Goal: Task Accomplishment & Management: Use online tool/utility

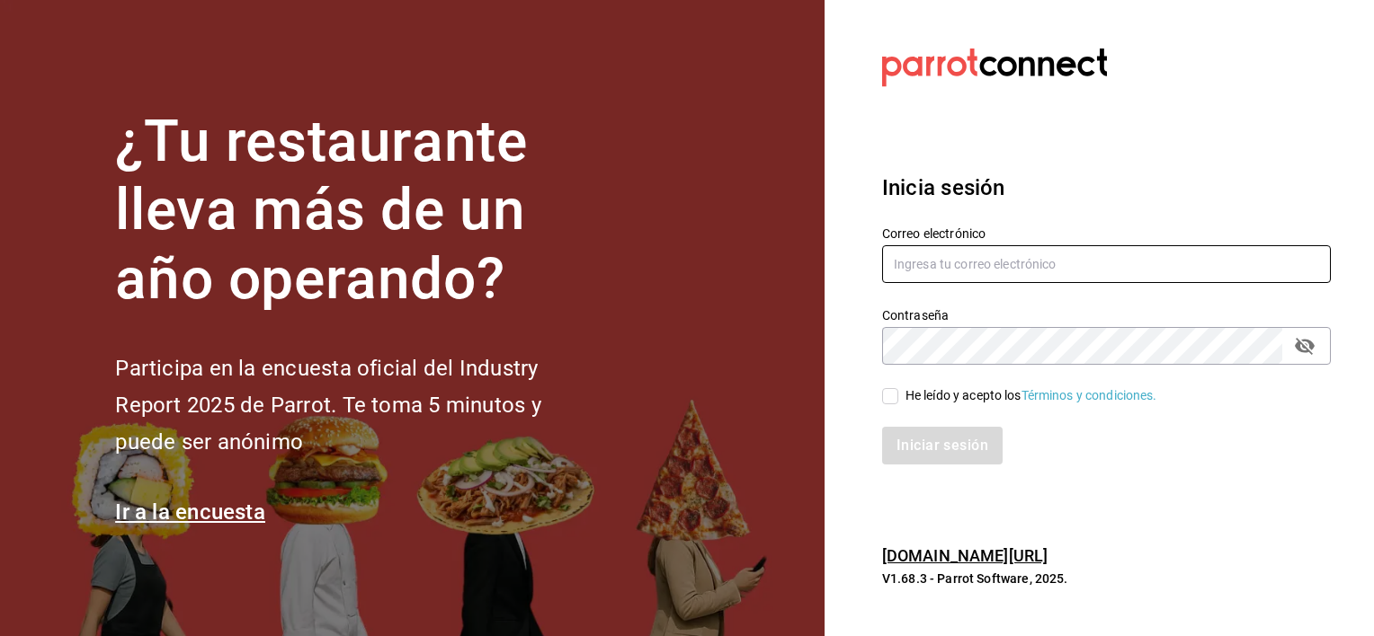
type input "[EMAIL_ADDRESS][DOMAIN_NAME]"
click at [891, 399] on input "He leído y acepto los Términos y condiciones." at bounding box center [890, 396] width 16 height 16
checkbox input "true"
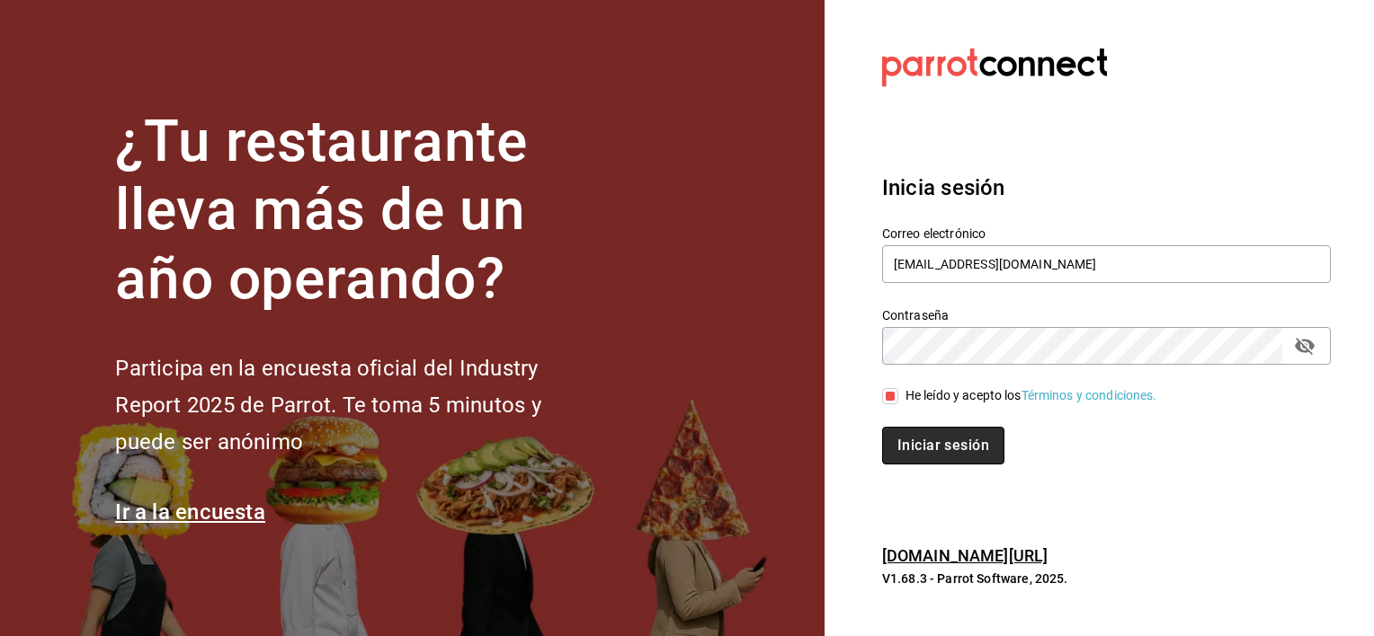
click at [906, 437] on button "Iniciar sesión" at bounding box center [943, 446] width 122 height 38
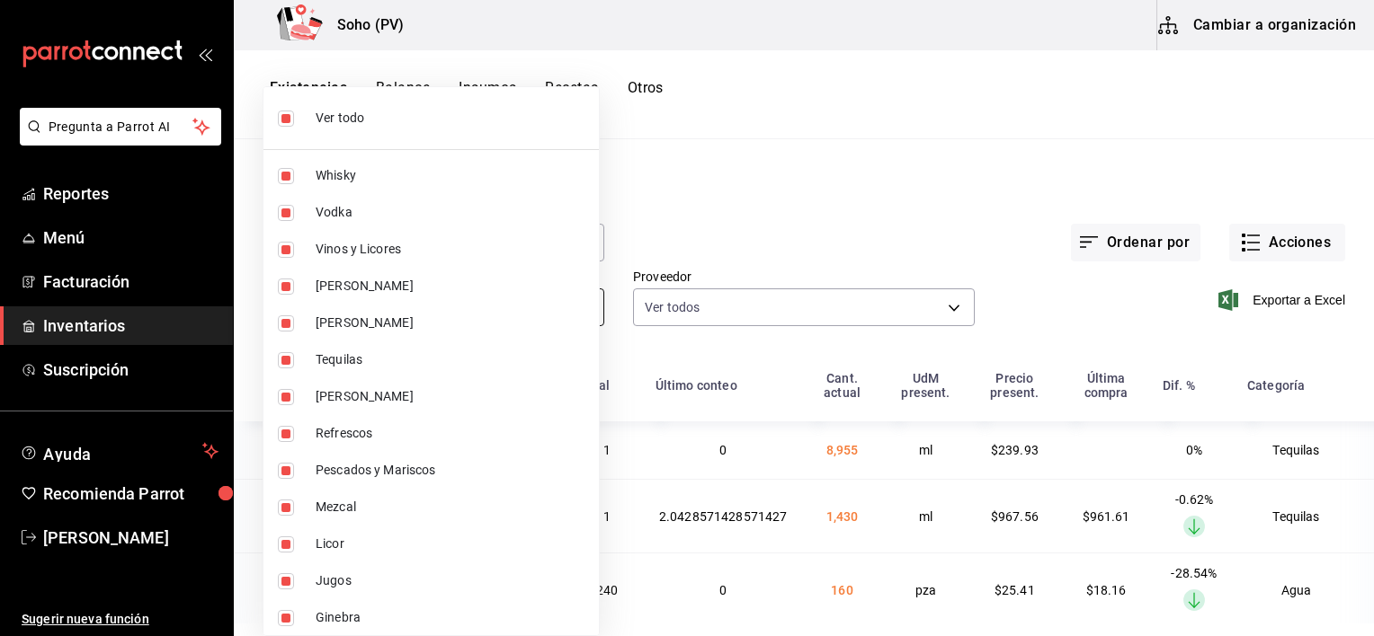
click at [579, 302] on body "Pregunta a Parrot AI Reportes Menú Facturación Inventarios Suscripción Ayuda Re…" at bounding box center [687, 312] width 1374 height 624
click at [345, 124] on span "Ver todo" at bounding box center [450, 118] width 269 height 19
checkbox input "false"
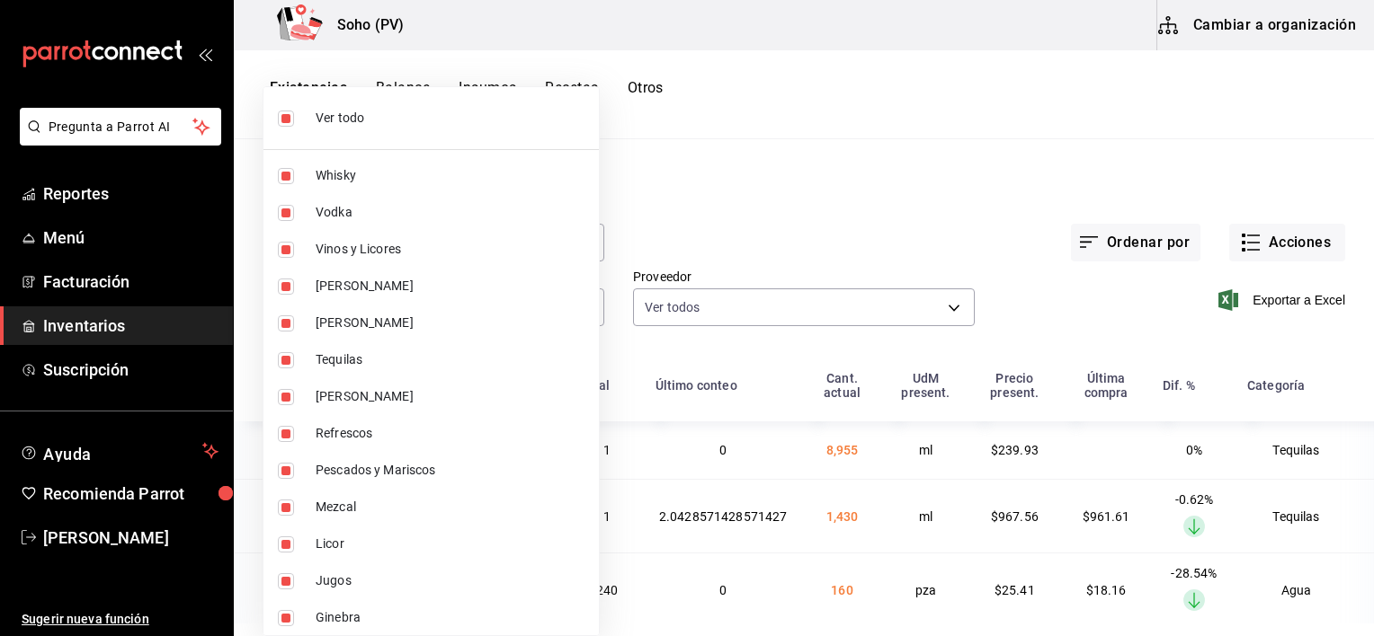
checkbox input "false"
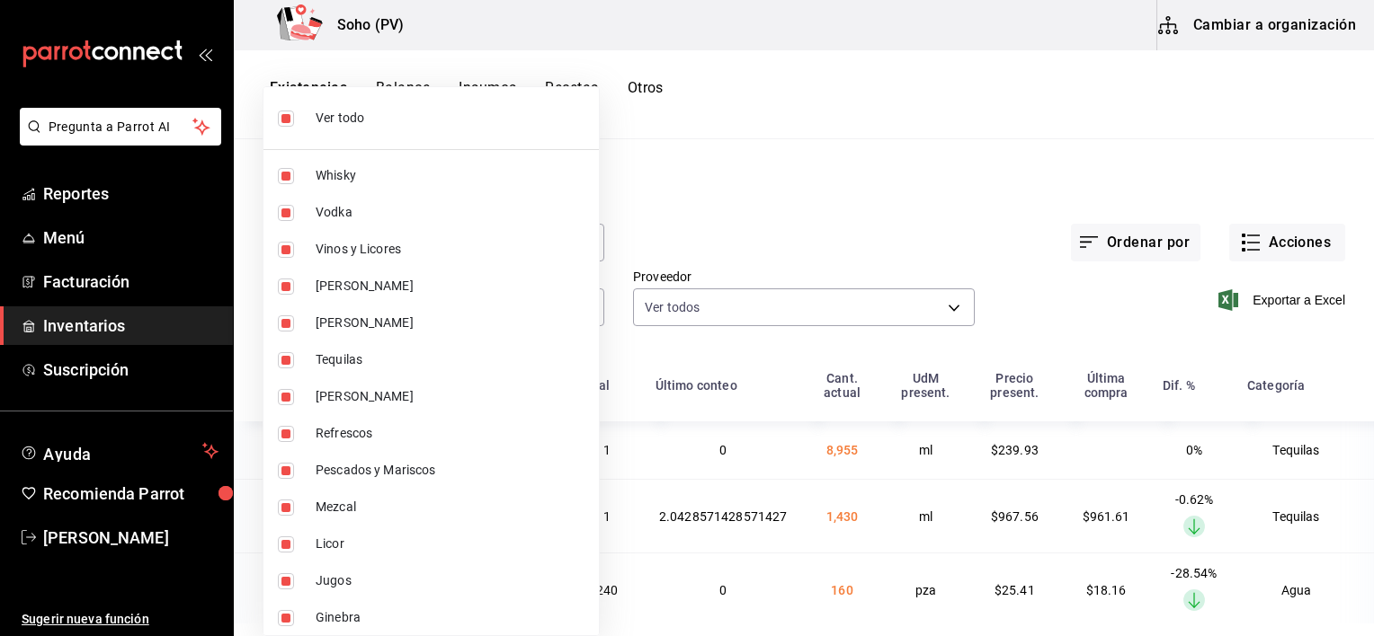
checkbox input "false"
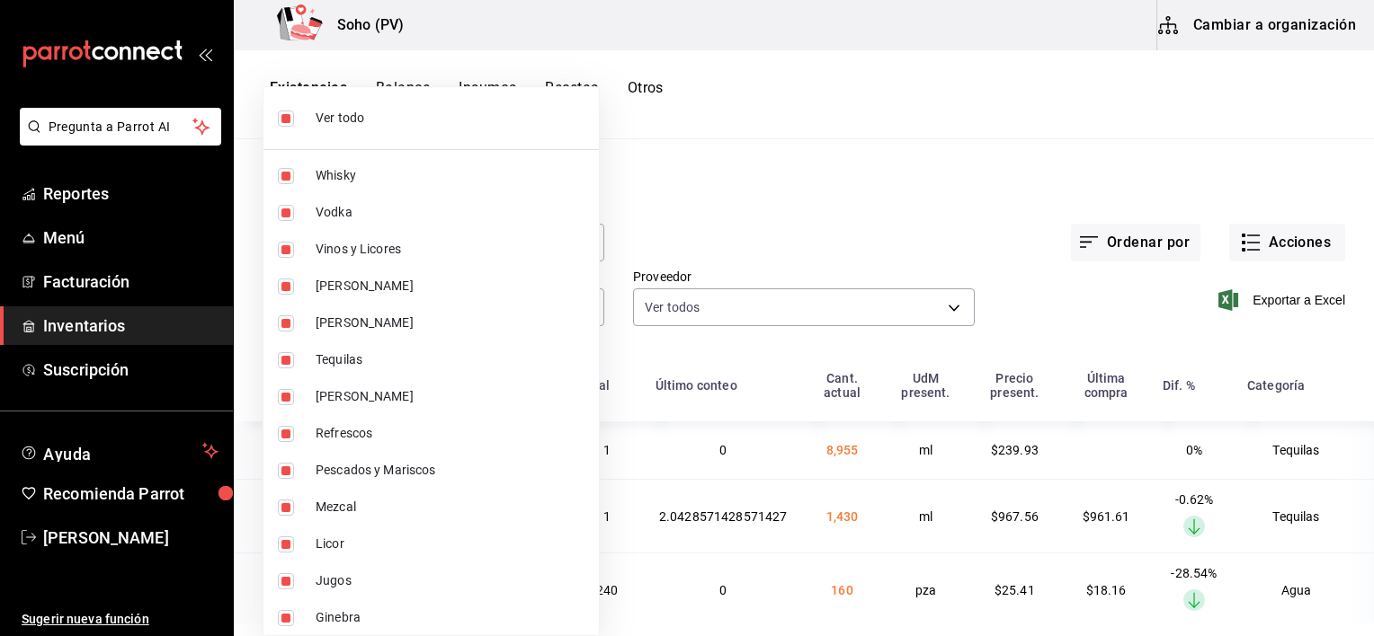
checkbox input "false"
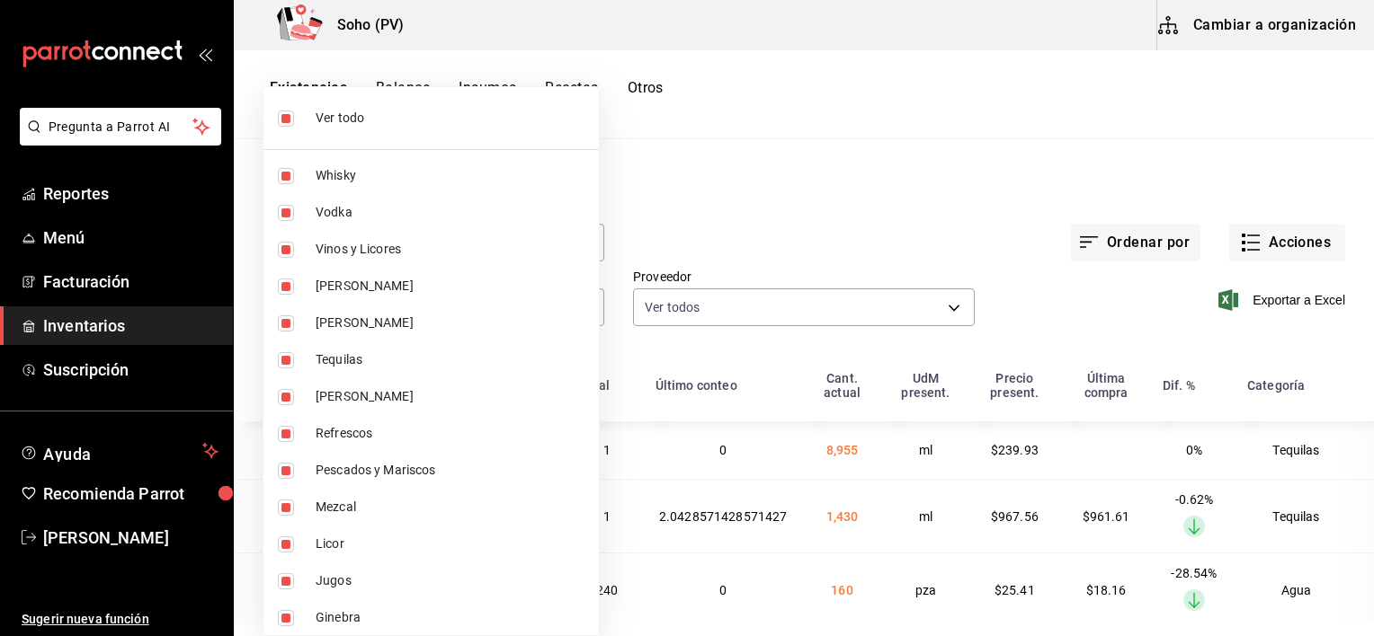
checkbox input "false"
click at [344, 461] on span "Pescados y Mariscos" at bounding box center [450, 470] width 269 height 19
type input "d504ab49-17ad-4072-9b31-7e53b55b8890"
checkbox input "true"
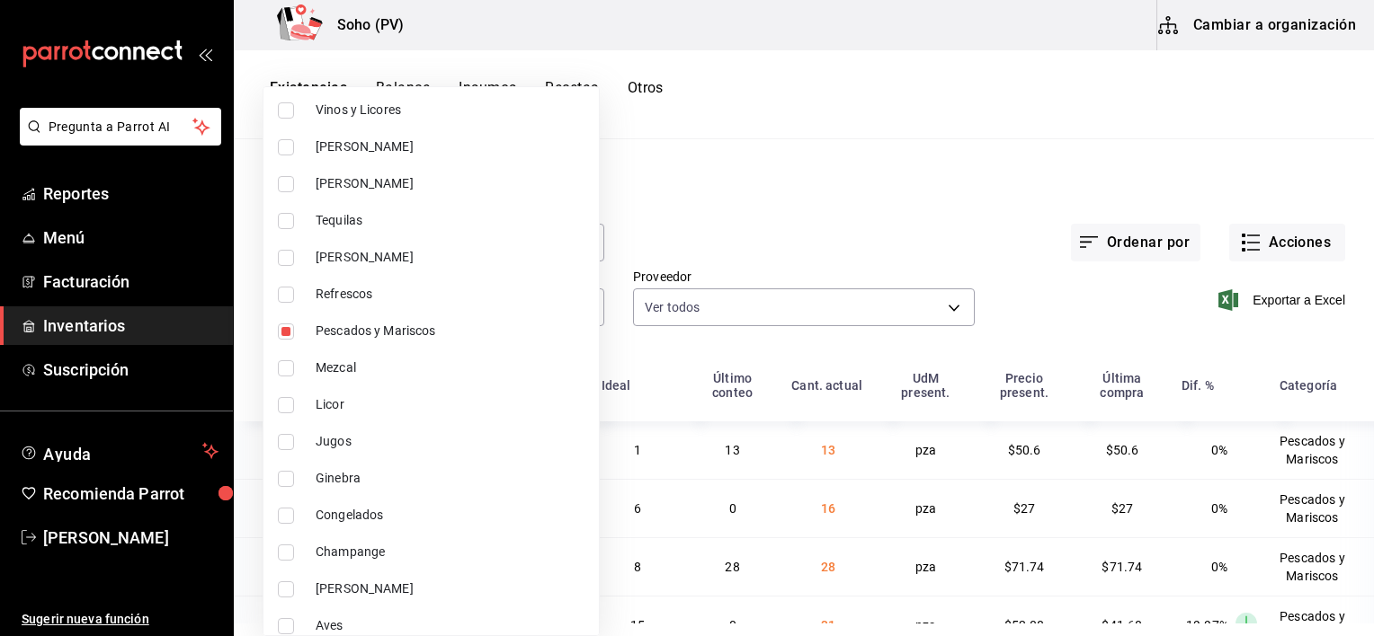
scroll to position [228, 0]
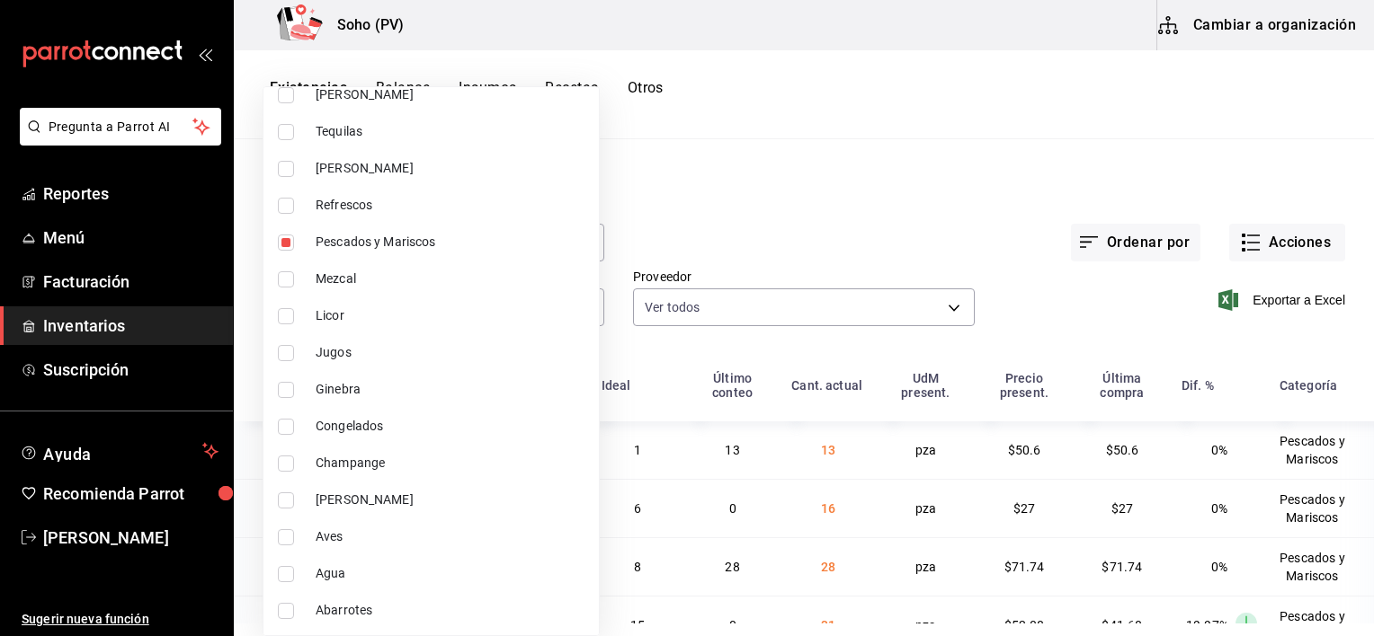
click at [424, 493] on span "[PERSON_NAME]" at bounding box center [450, 500] width 269 height 19
type input "d504ab49-17ad-4072-9b31-7e53b55b8890,f4722162-5afc-408c-985b-fd1ba01a86f8"
checkbox input "true"
click at [364, 548] on li "Aves" at bounding box center [430, 537] width 335 height 37
type input "d504ab49-17ad-4072-9b31-7e53b55b8890,f4722162-5afc-408c-985b-fd1ba01a86f8,baccb…"
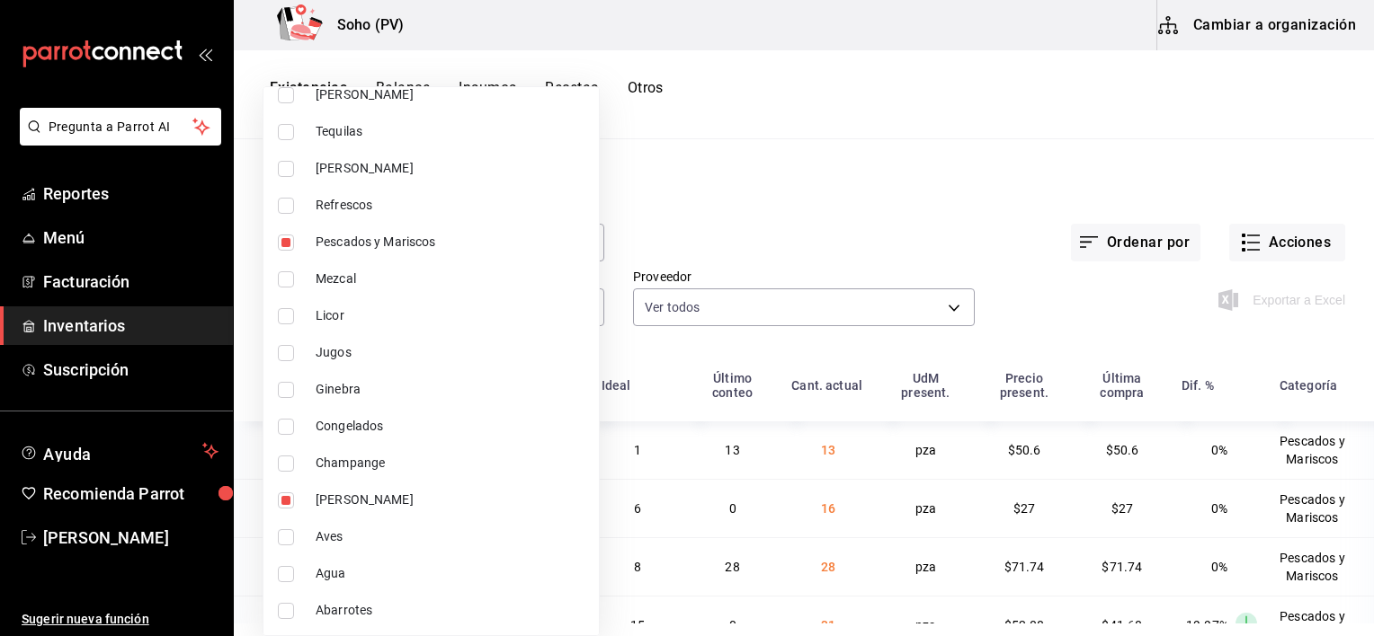
checkbox input "true"
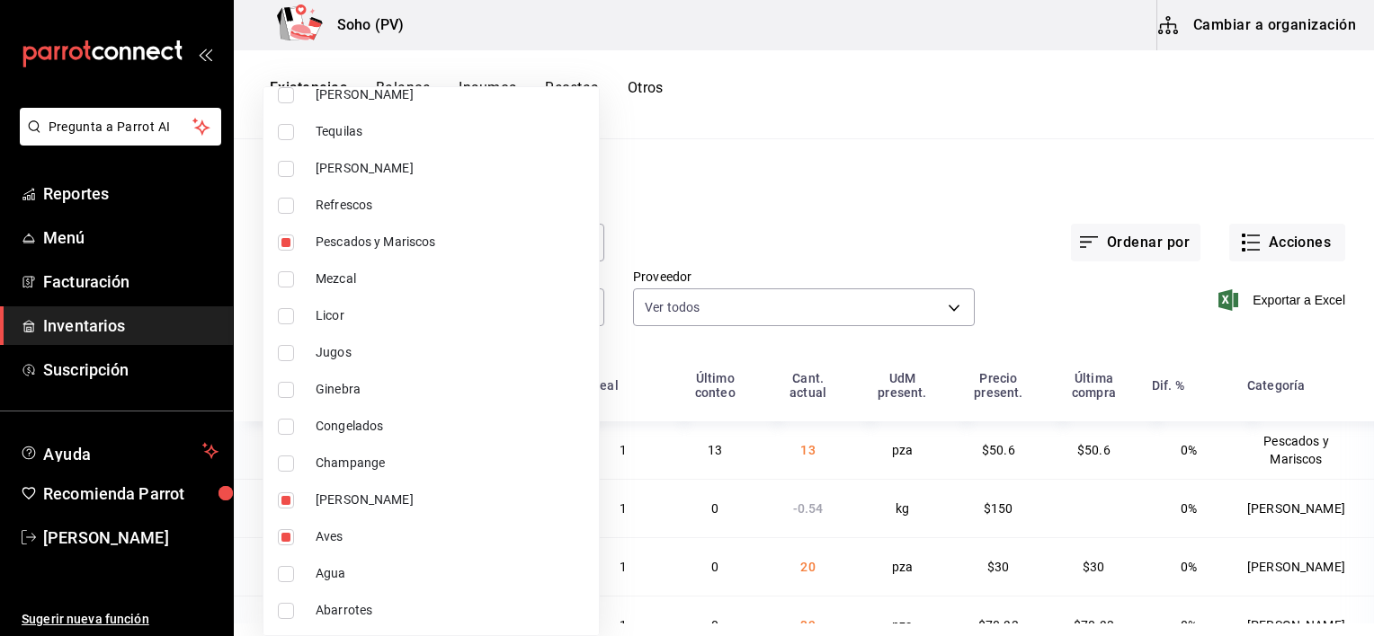
click at [378, 403] on li "Ginebra" at bounding box center [430, 389] width 335 height 37
type input "d504ab49-17ad-4072-9b31-7e53b55b8890,f4722162-5afc-408c-985b-fd1ba01a86f8,baccb…"
checkbox input "true"
click at [378, 403] on li "Ginebra" at bounding box center [430, 389] width 335 height 37
type input "d504ab49-17ad-4072-9b31-7e53b55b8890,f4722162-5afc-408c-985b-fd1ba01a86f8,baccb…"
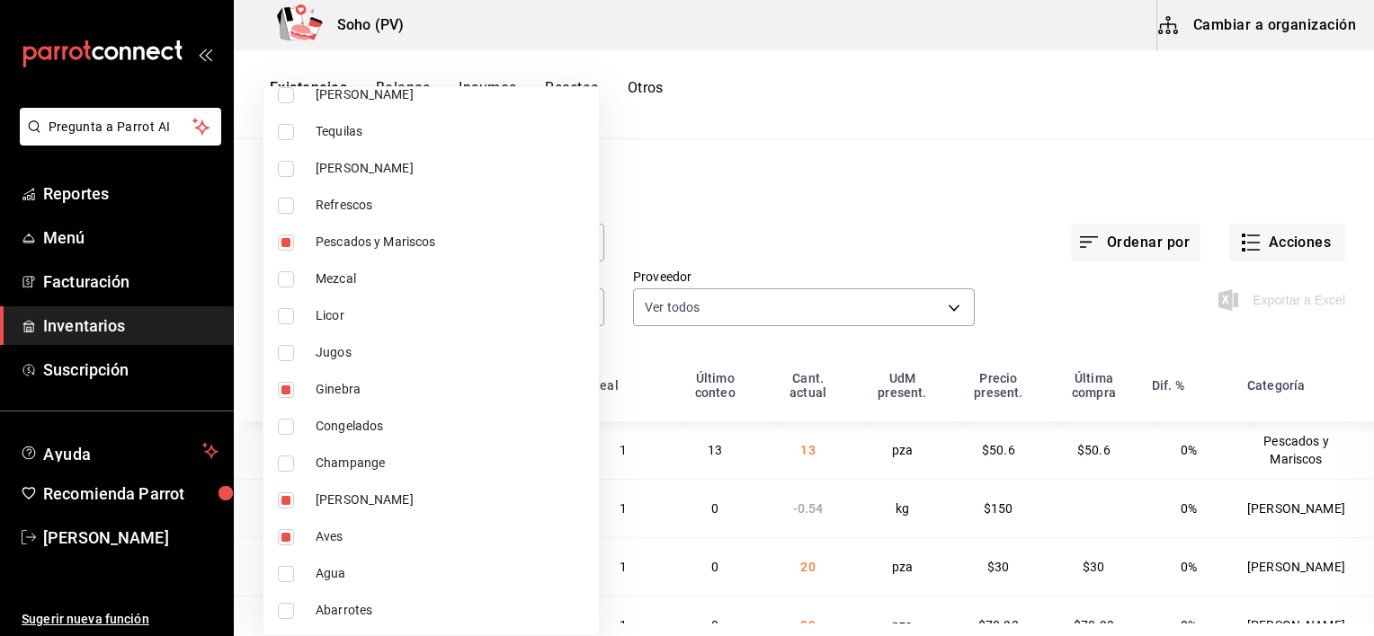
checkbox input "false"
click at [373, 429] on span "Congelados" at bounding box center [450, 426] width 269 height 19
type input "d504ab49-17ad-4072-9b31-7e53b55b8890,f4722162-5afc-408c-985b-fd1ba01a86f8,baccb…"
checkbox input "true"
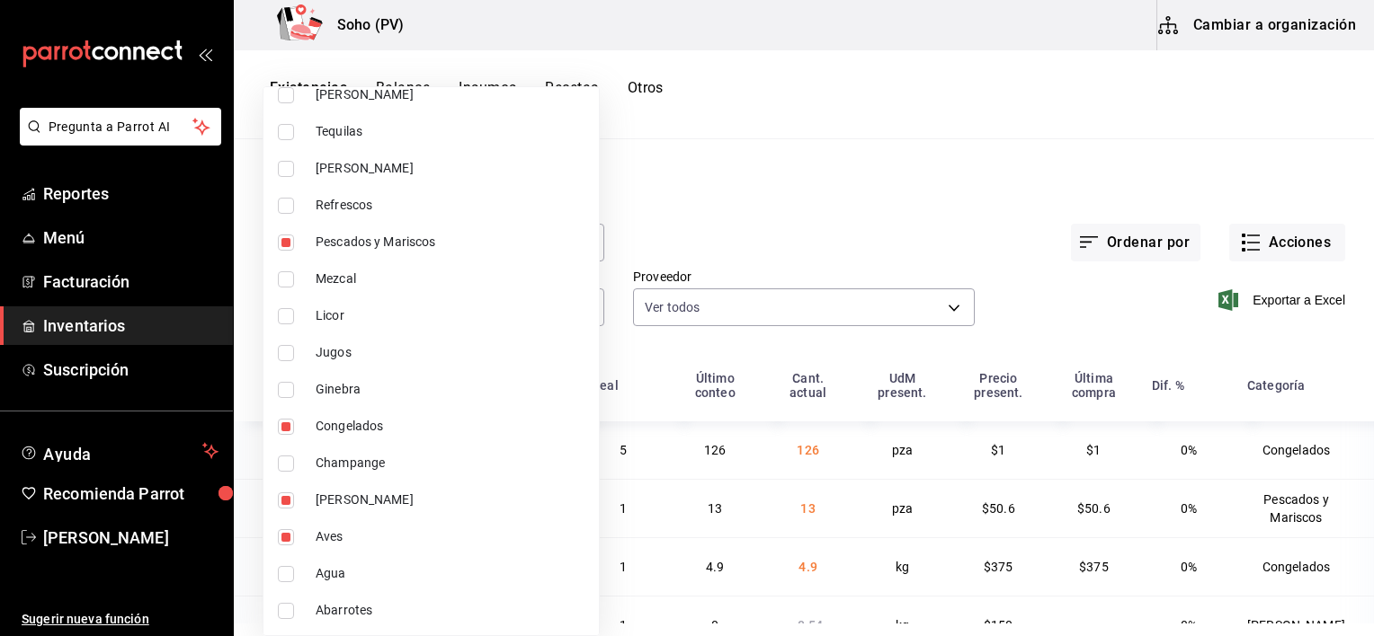
click at [1007, 320] on div at bounding box center [687, 318] width 1374 height 636
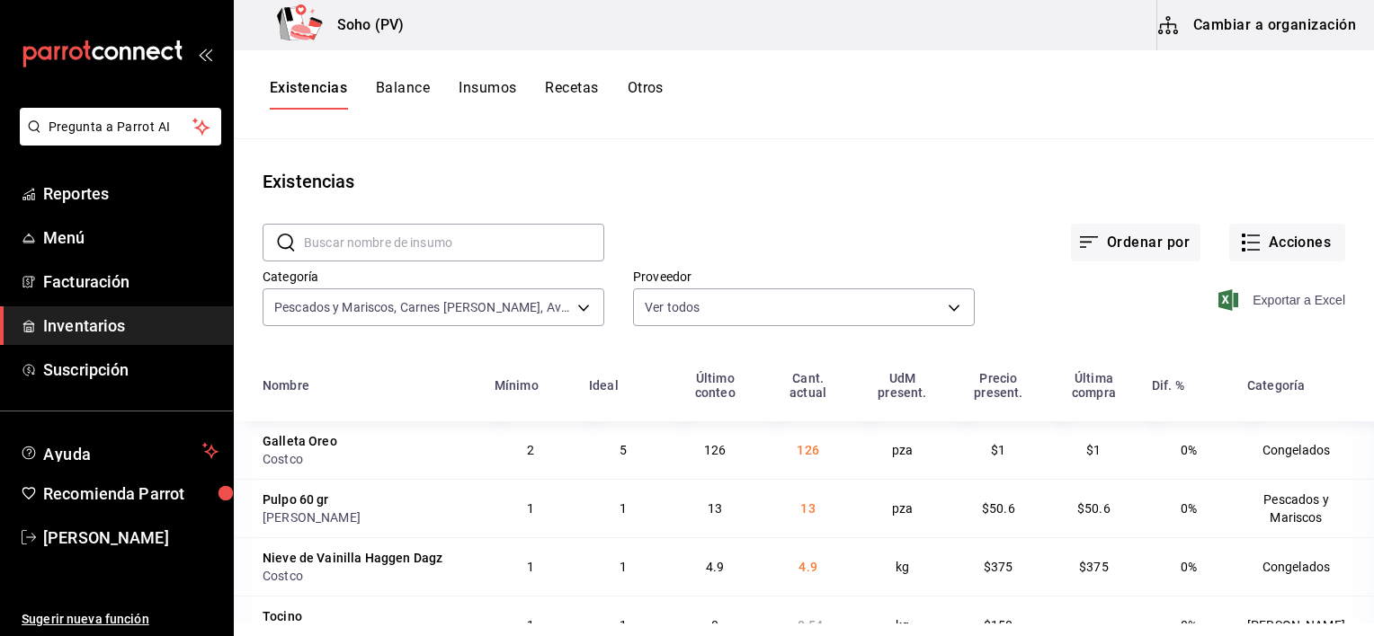
click at [1282, 306] on span "Exportar a Excel" at bounding box center [1283, 300] width 123 height 22
click at [1291, 247] on button "Acciones" at bounding box center [1287, 243] width 116 height 38
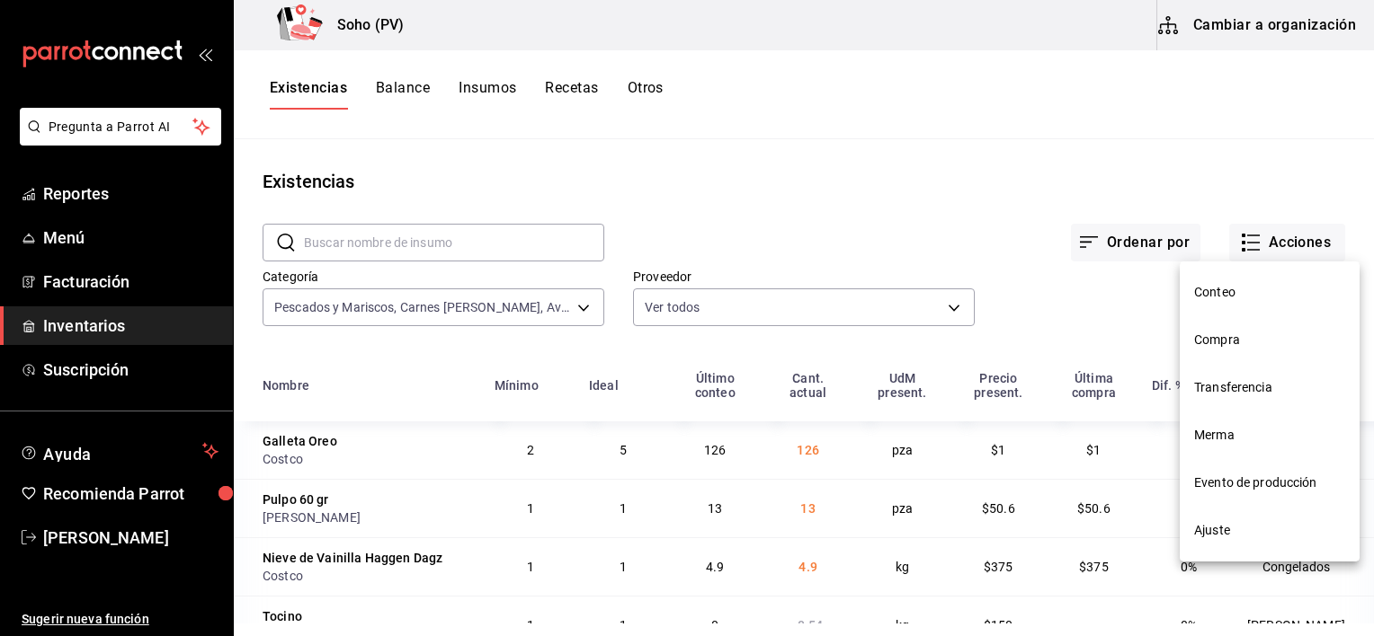
click at [1211, 331] on span "Compra" at bounding box center [1269, 340] width 151 height 19
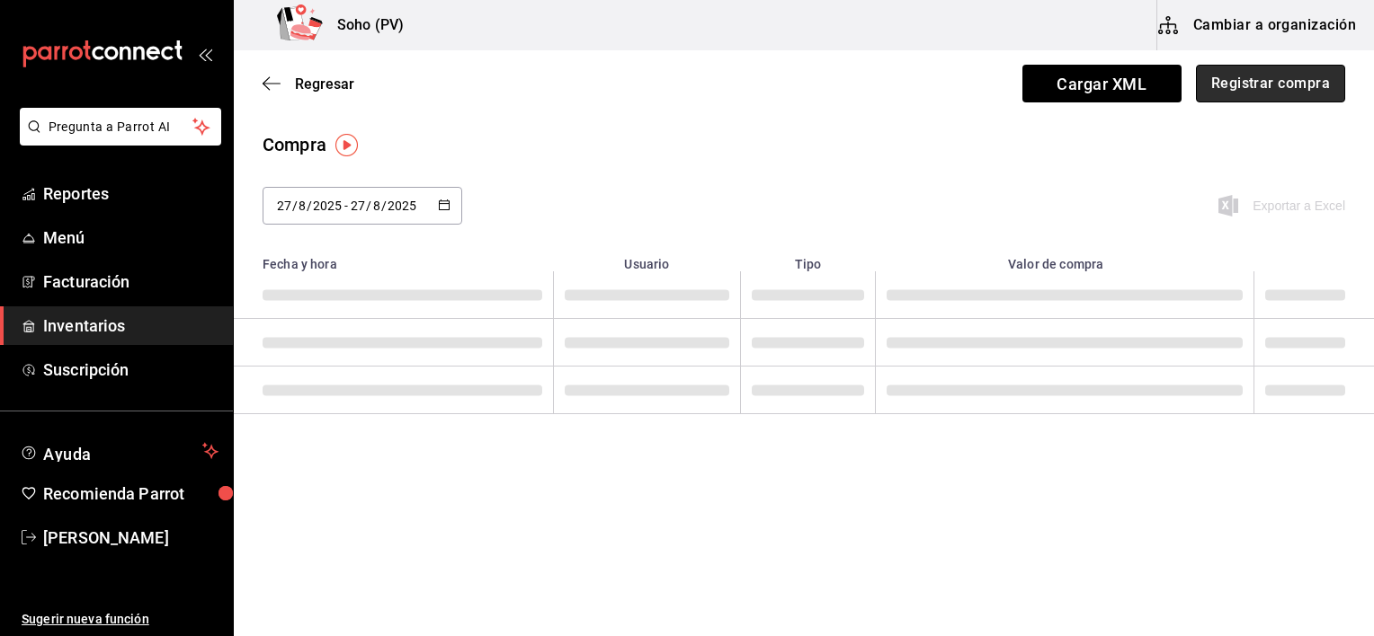
click at [1255, 97] on button "Registrar compra" at bounding box center [1270, 84] width 149 height 38
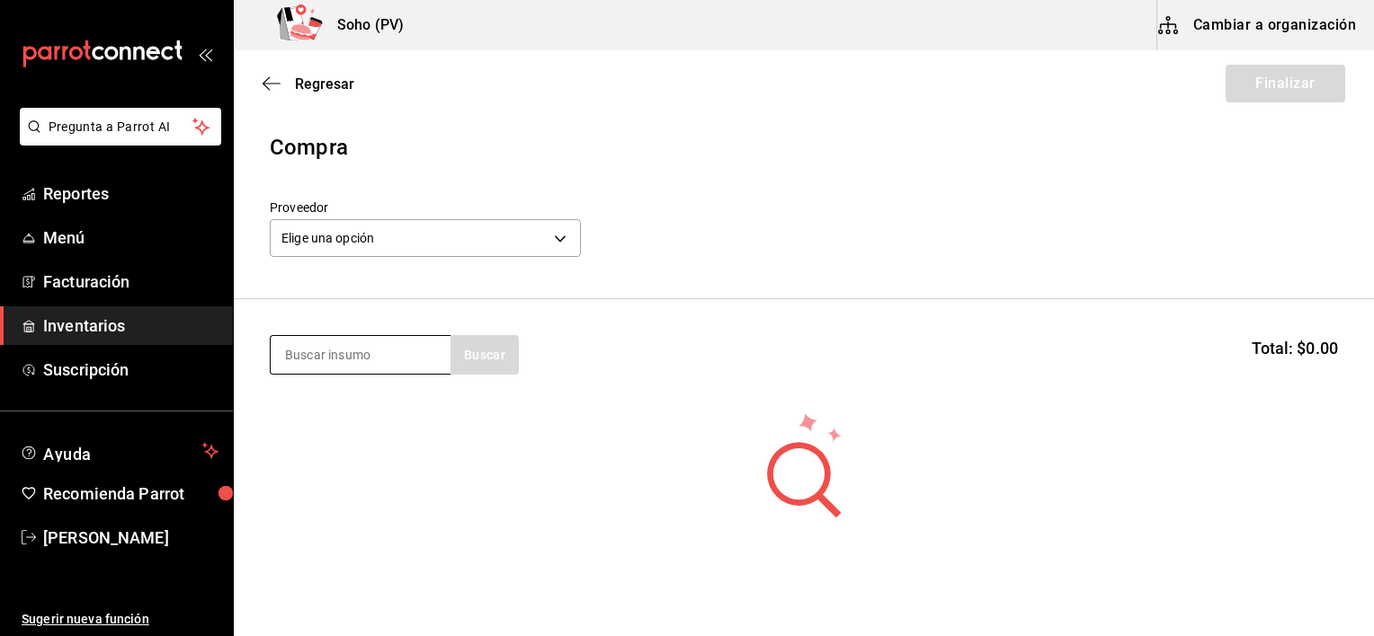
click at [379, 336] on input at bounding box center [361, 355] width 180 height 38
type input "papa"
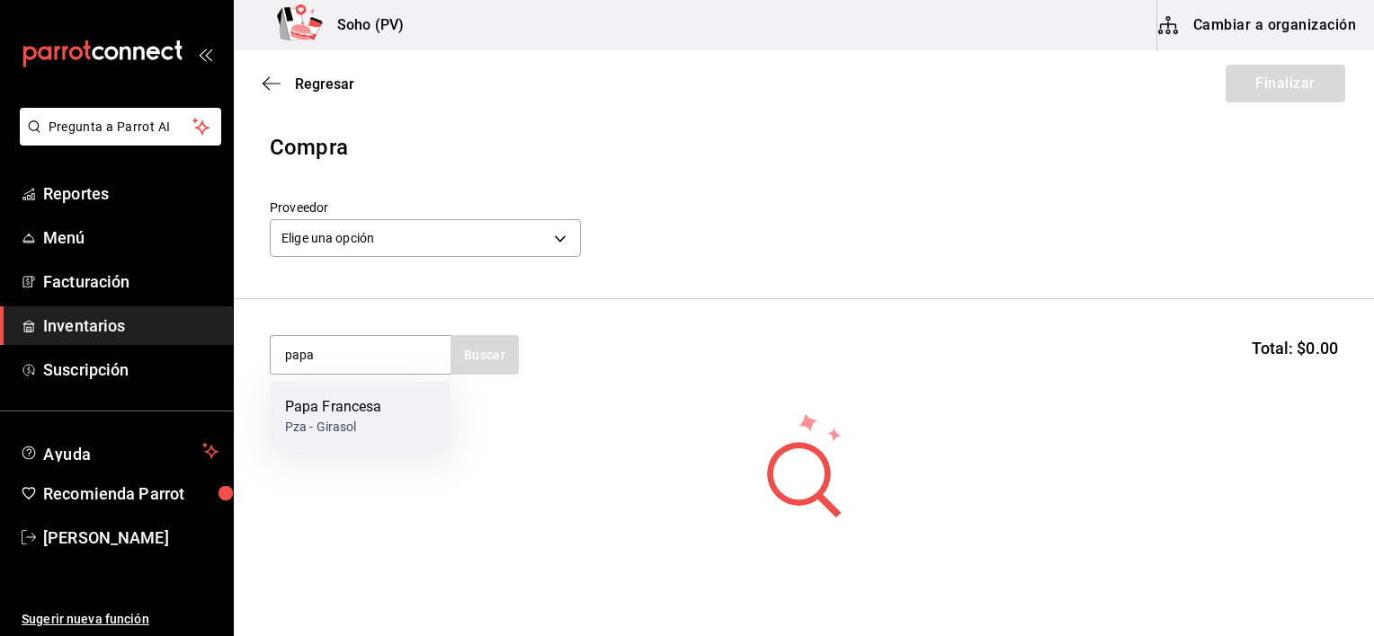
click at [369, 428] on div "Pza - Girasol" at bounding box center [333, 427] width 97 height 19
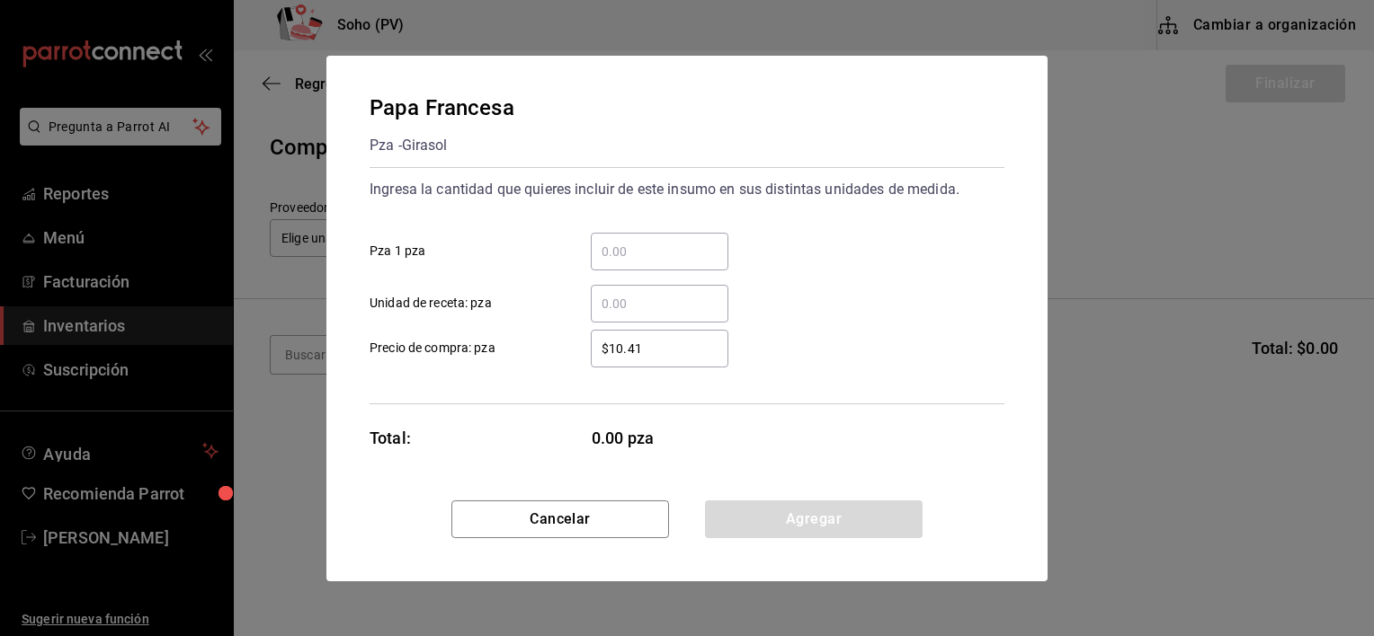
click at [636, 252] on input "​ Pza 1 pza" at bounding box center [660, 252] width 138 height 22
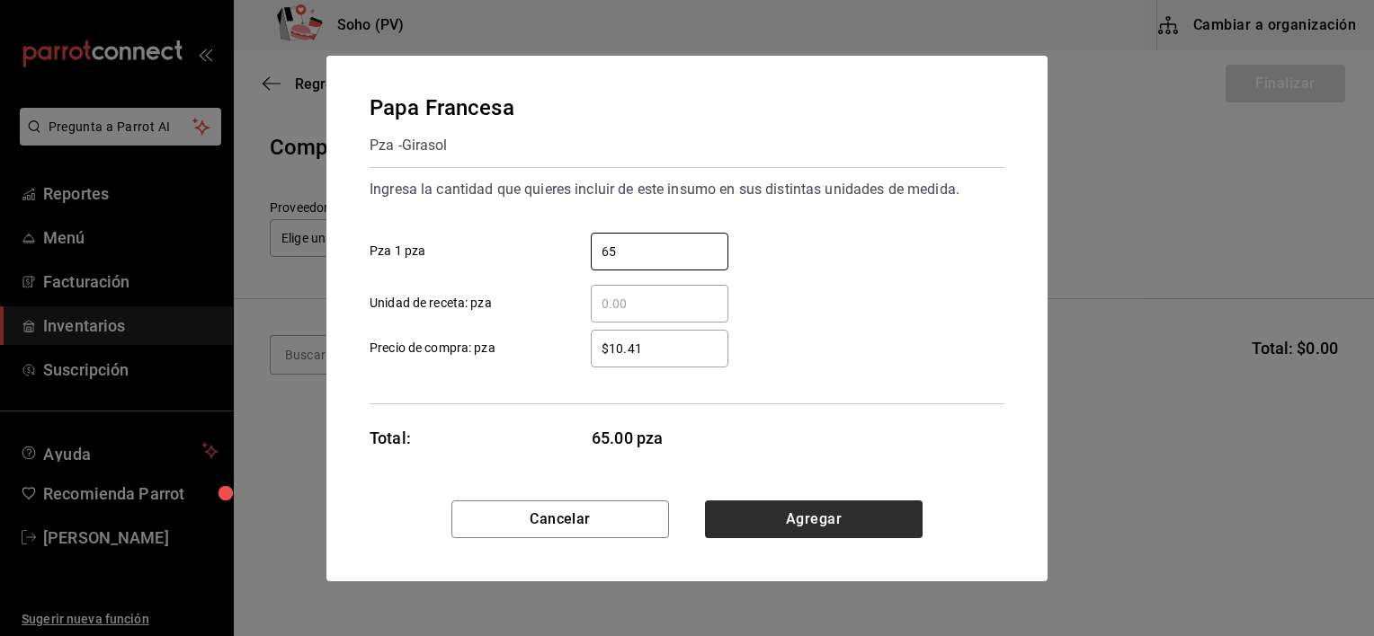
type input "65"
click at [718, 508] on button "Agregar" at bounding box center [814, 520] width 218 height 38
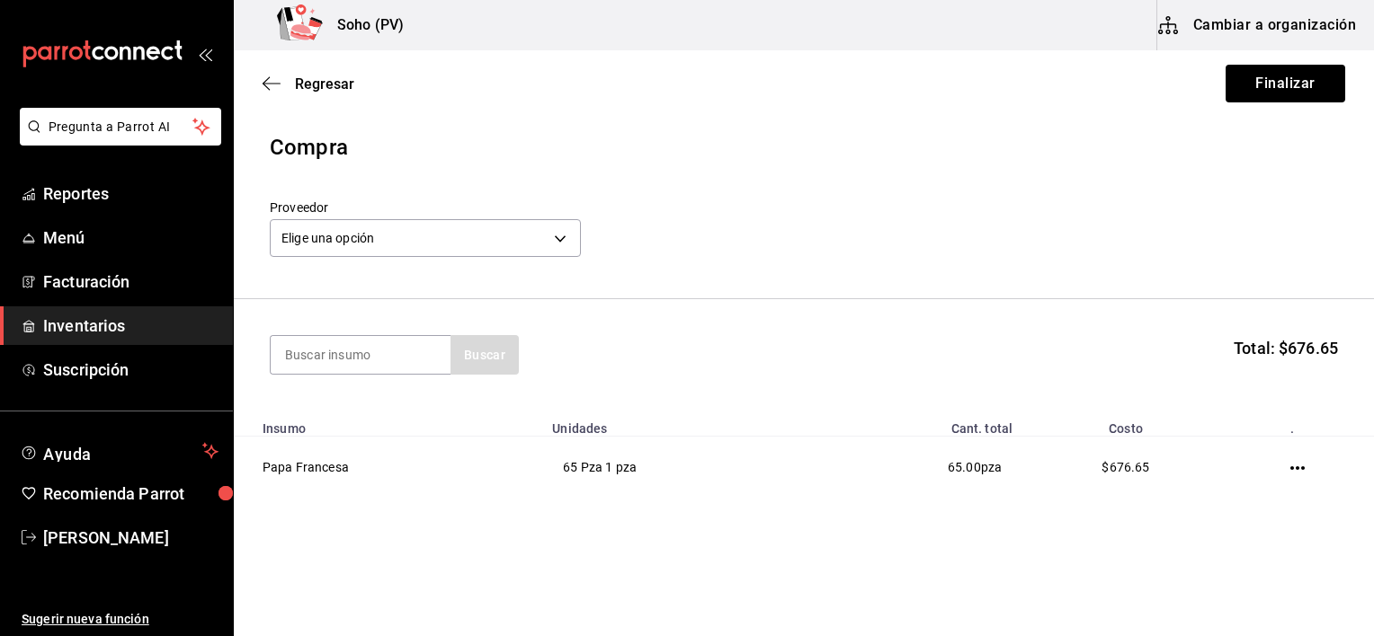
click at [550, 209] on label "Proveedor" at bounding box center [425, 207] width 311 height 13
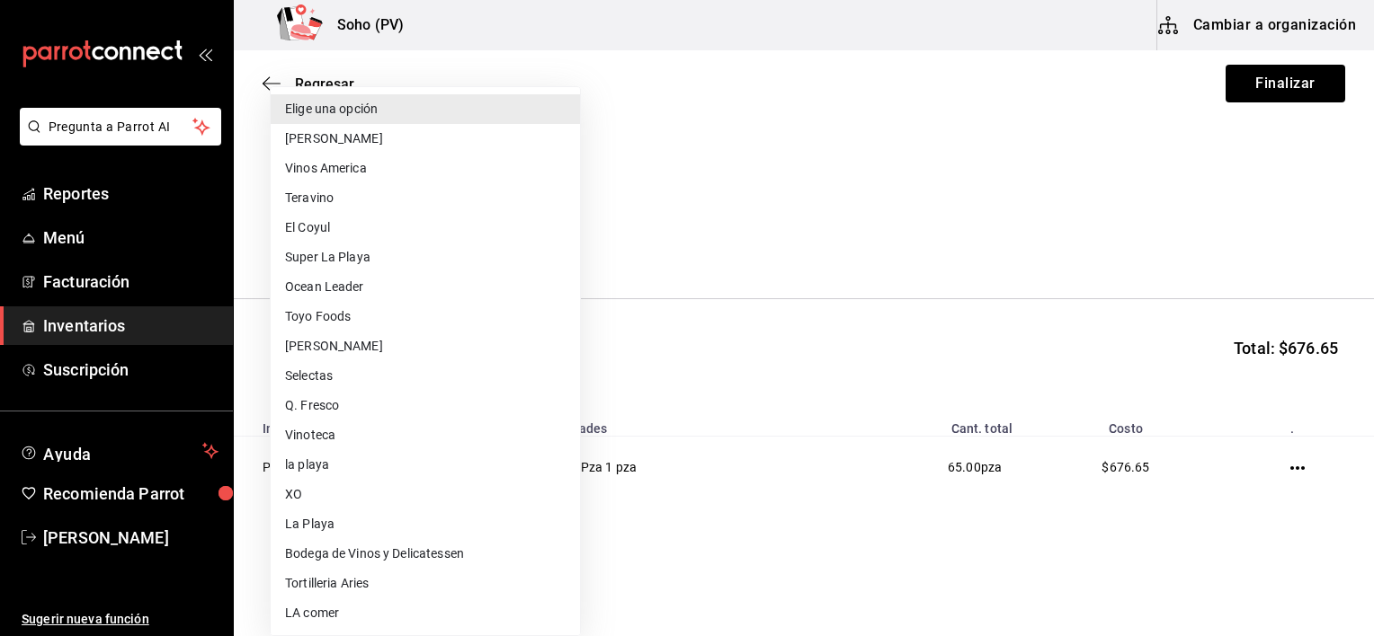
click at [546, 225] on body "Pregunta a Parrot AI Reportes Menú Facturación Inventarios Suscripción Ayuda Re…" at bounding box center [687, 267] width 1374 height 535
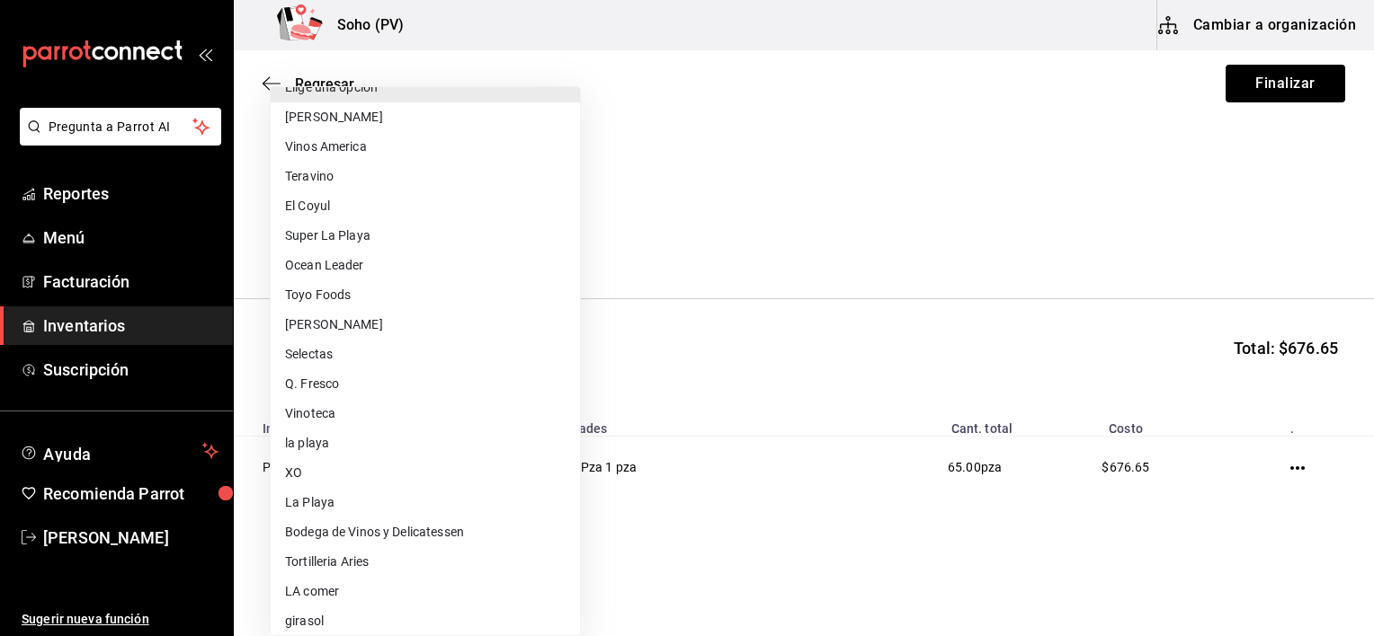
scroll to position [58, 0]
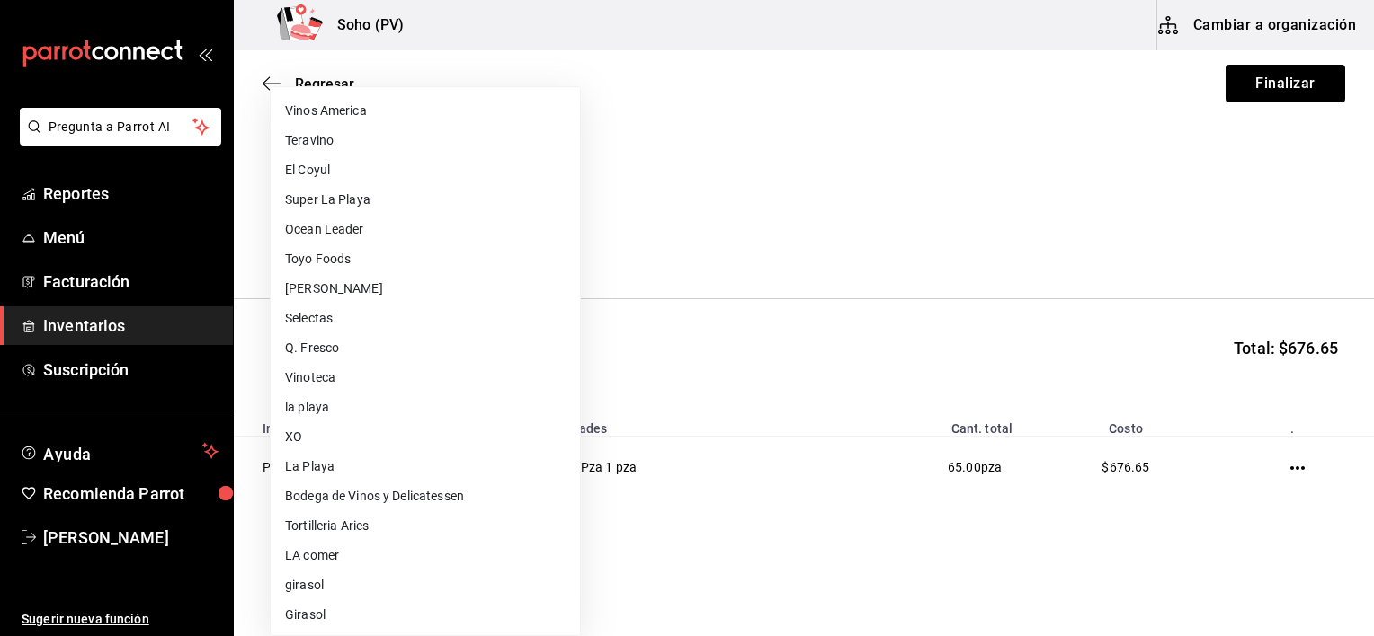
click at [296, 610] on li "Girasol" at bounding box center [425, 616] width 309 height 30
type input "c5dcc442-3b5e-423c-b30b-1858bdfcbb28"
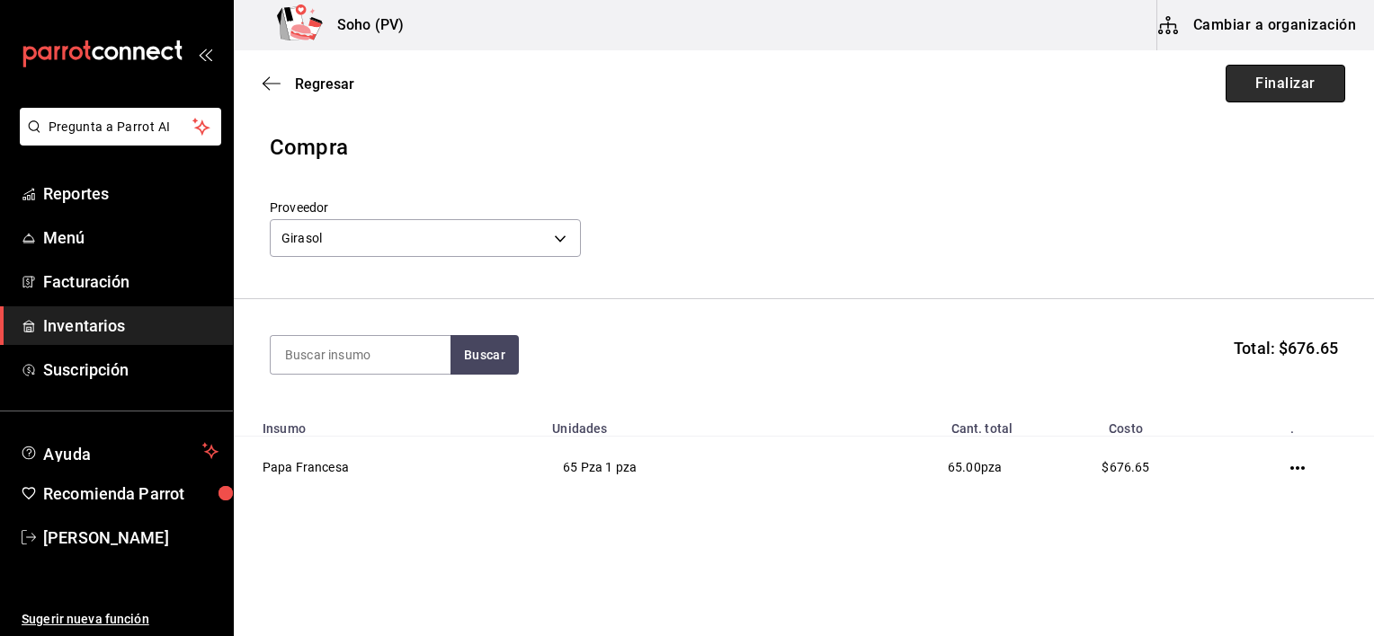
click at [1306, 79] on button "Finalizar" at bounding box center [1285, 84] width 120 height 38
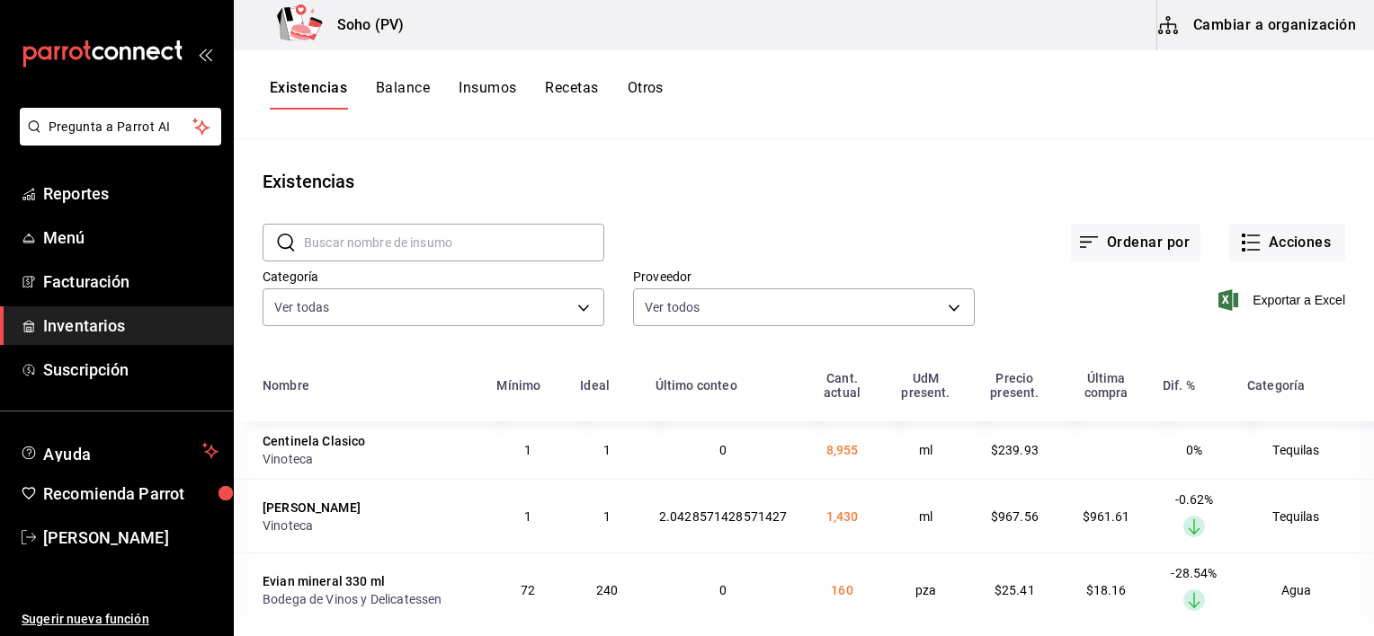
click at [532, 237] on input "text" at bounding box center [454, 243] width 300 height 36
type input "papa"
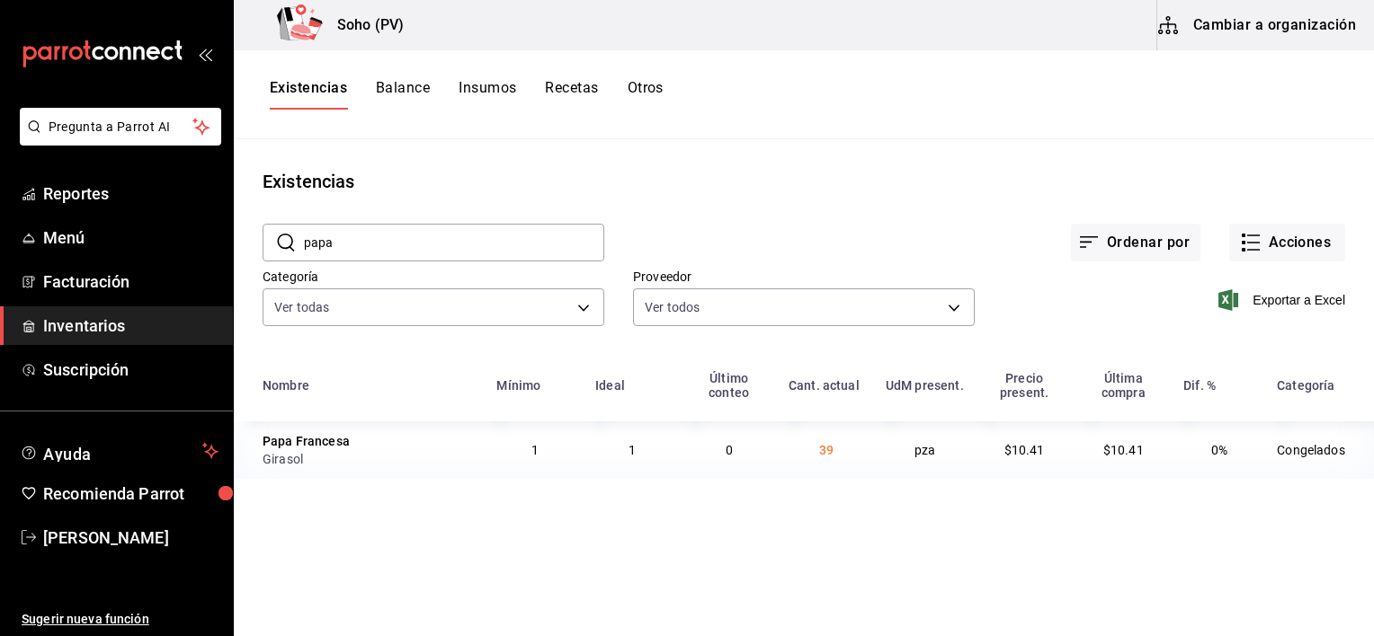
click at [652, 97] on button "Otros" at bounding box center [645, 94] width 36 height 31
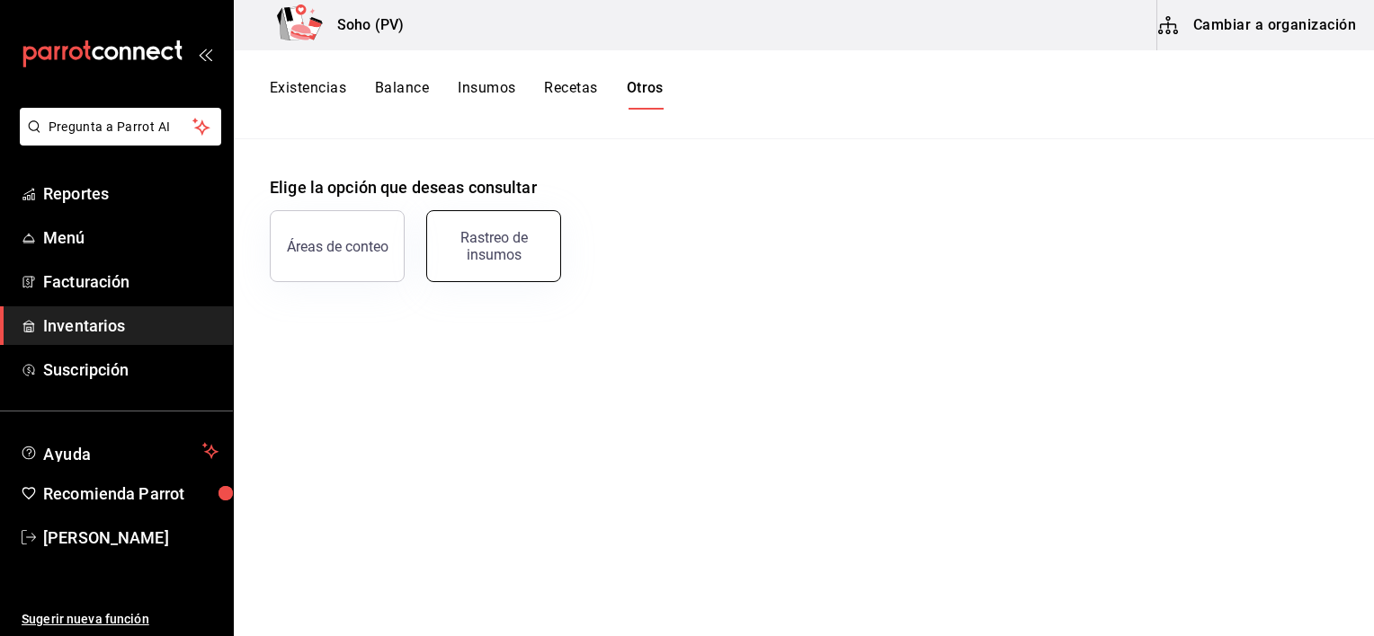
click at [496, 218] on button "Rastreo de insumos" at bounding box center [493, 246] width 135 height 72
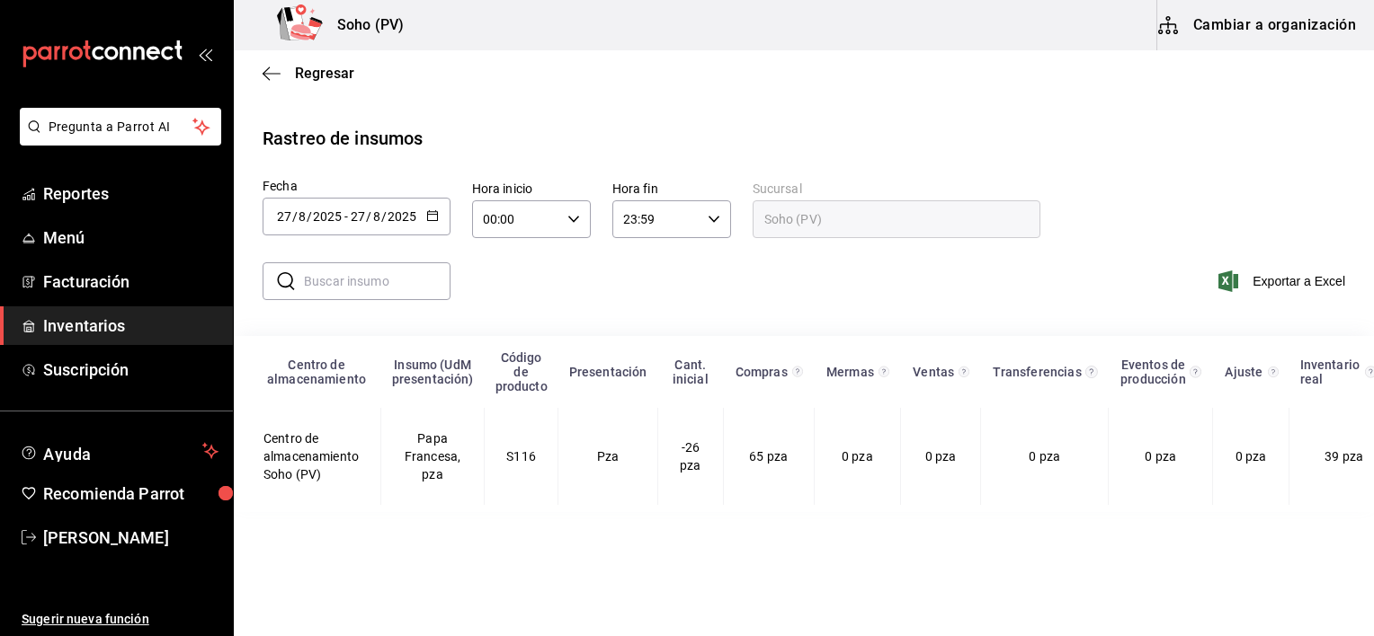
click at [434, 211] on \(Stroke\) "button" at bounding box center [432, 216] width 11 height 10
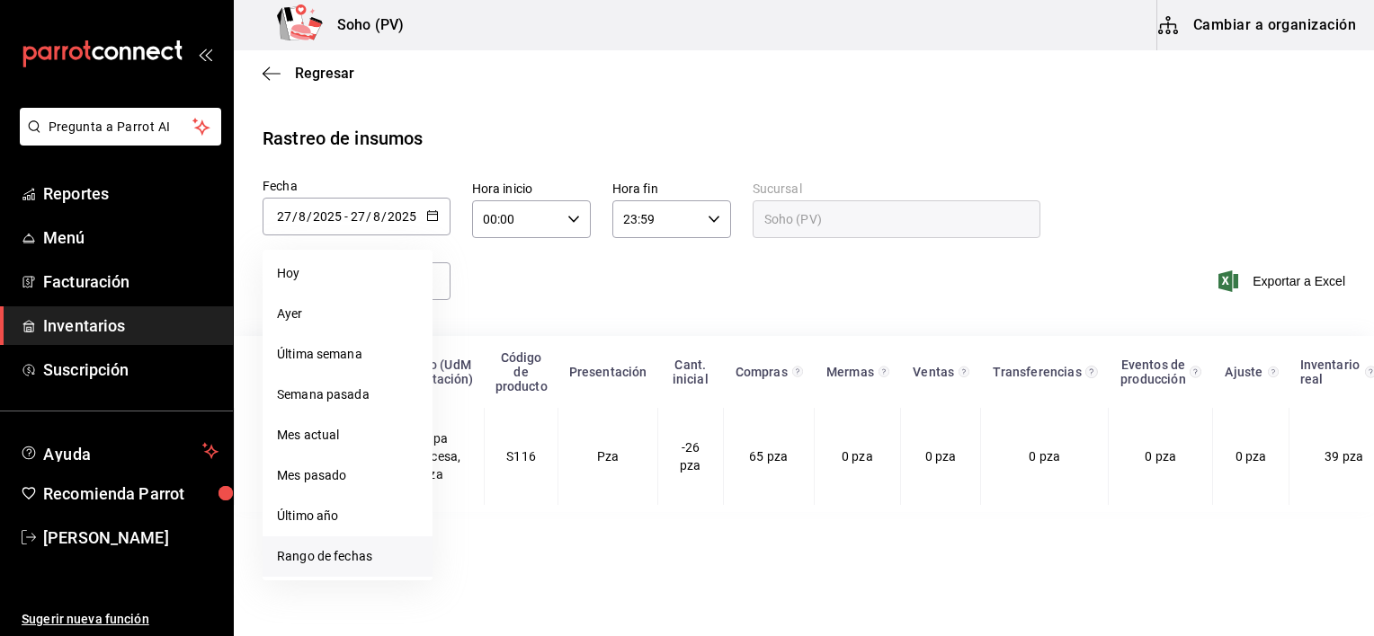
click at [326, 554] on li "Rango de fechas" at bounding box center [347, 557] width 170 height 40
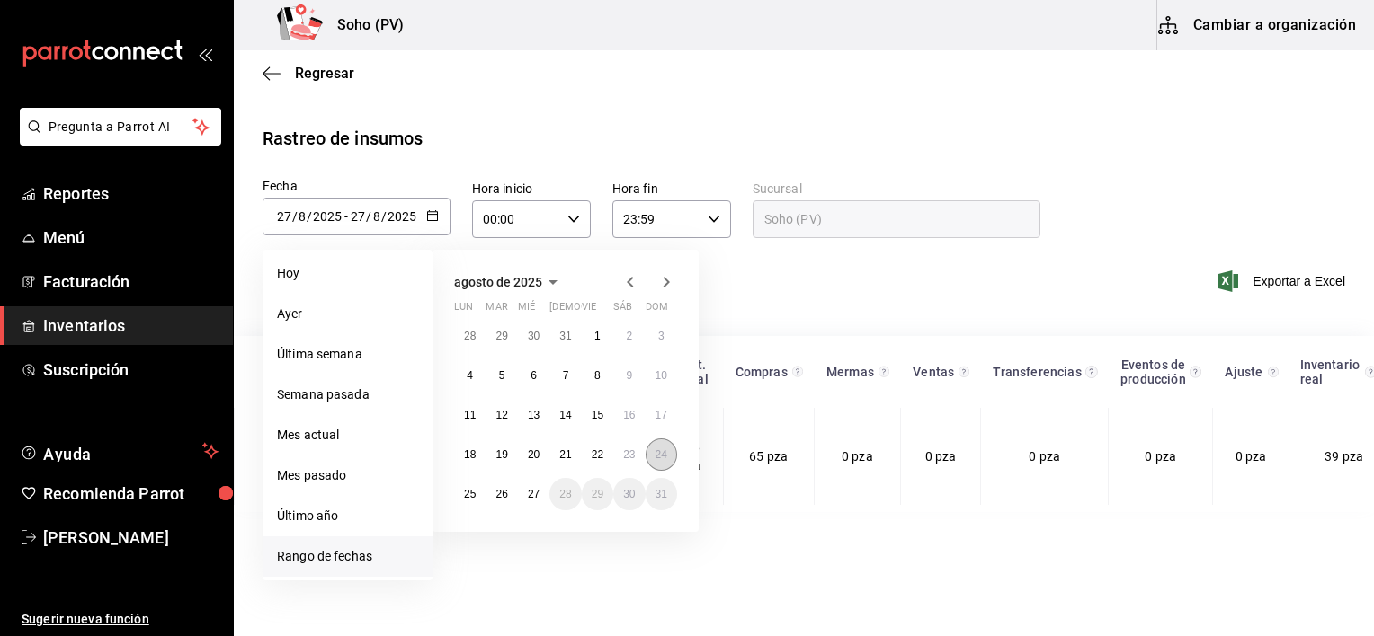
click at [651, 452] on button "24" at bounding box center [660, 455] width 31 height 32
click at [535, 499] on abbr "27" at bounding box center [534, 494] width 12 height 13
type input "[DATE]"
type input "24"
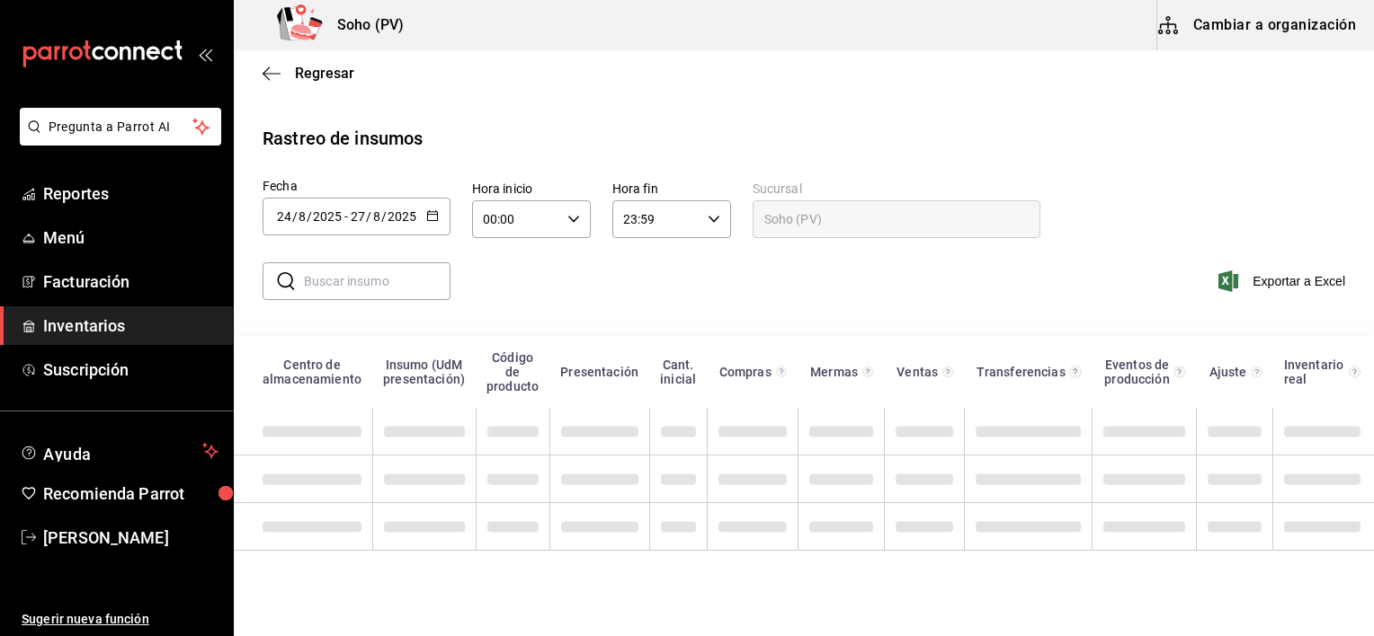
click at [403, 269] on input "text" at bounding box center [377, 281] width 147 height 36
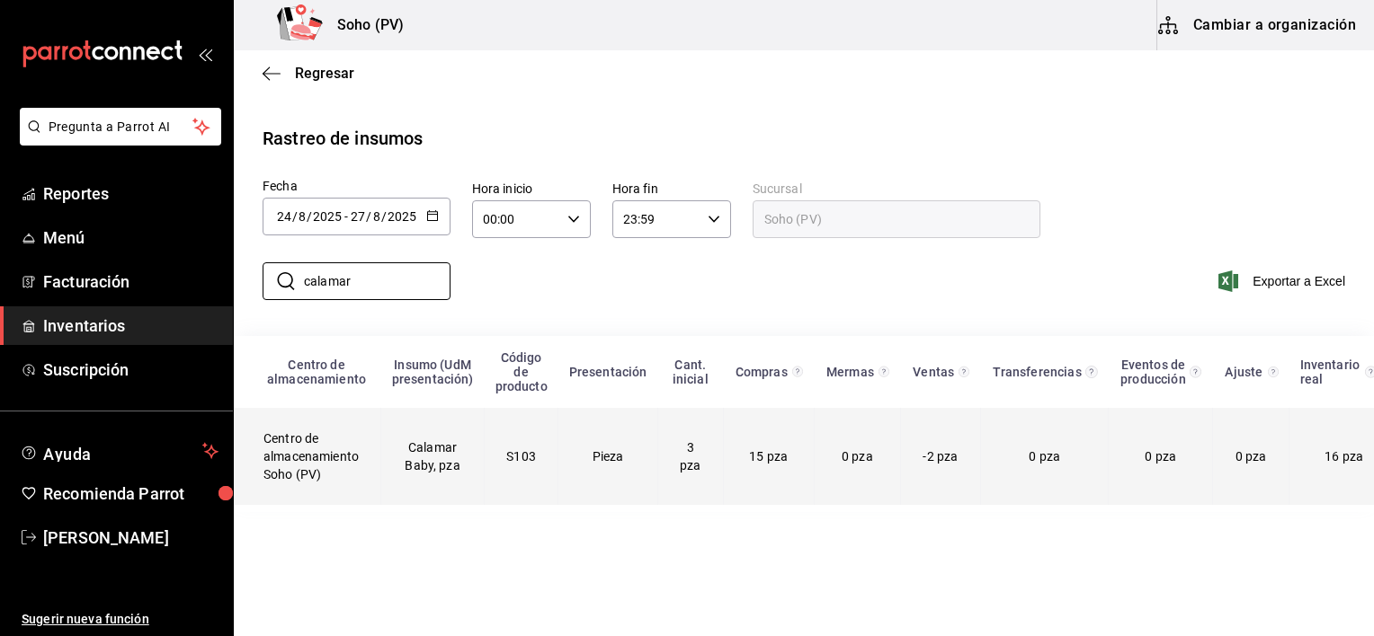
type input "calamar"
click at [495, 457] on td "S103" at bounding box center [522, 456] width 74 height 97
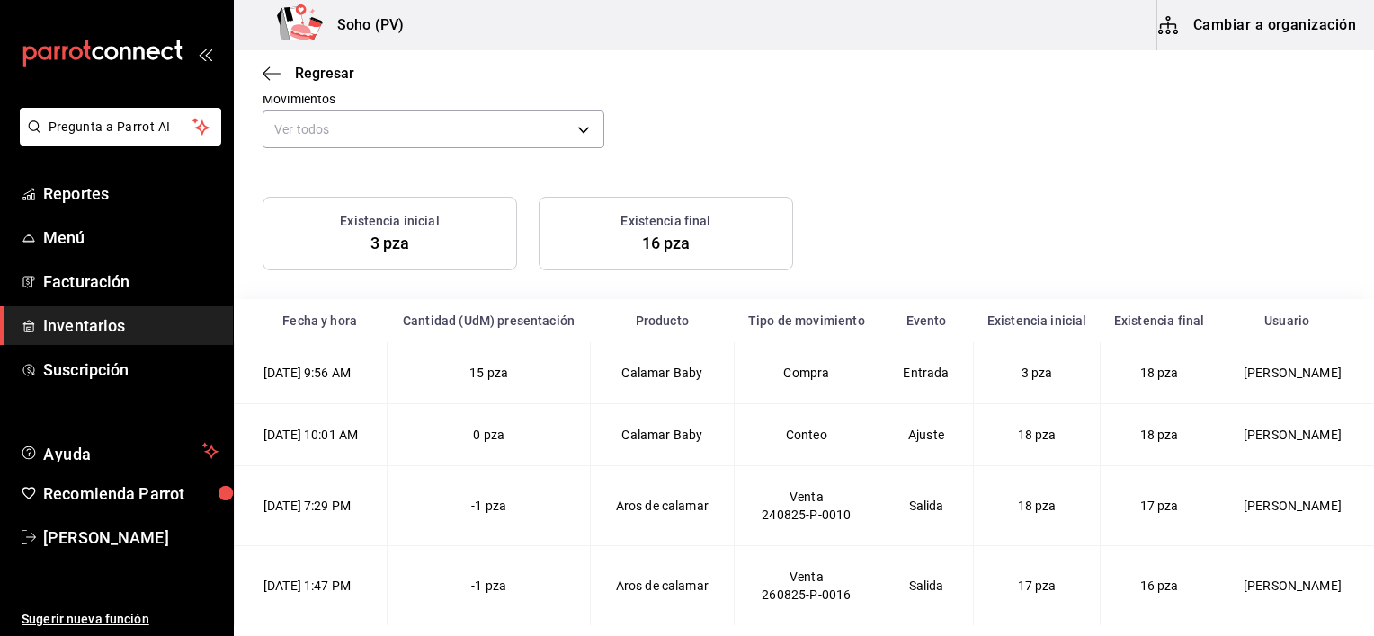
scroll to position [201, 0]
click at [367, 67] on div "Regresar" at bounding box center [804, 73] width 1140 height 46
click at [316, 79] on span "Regresar" at bounding box center [324, 73] width 59 height 17
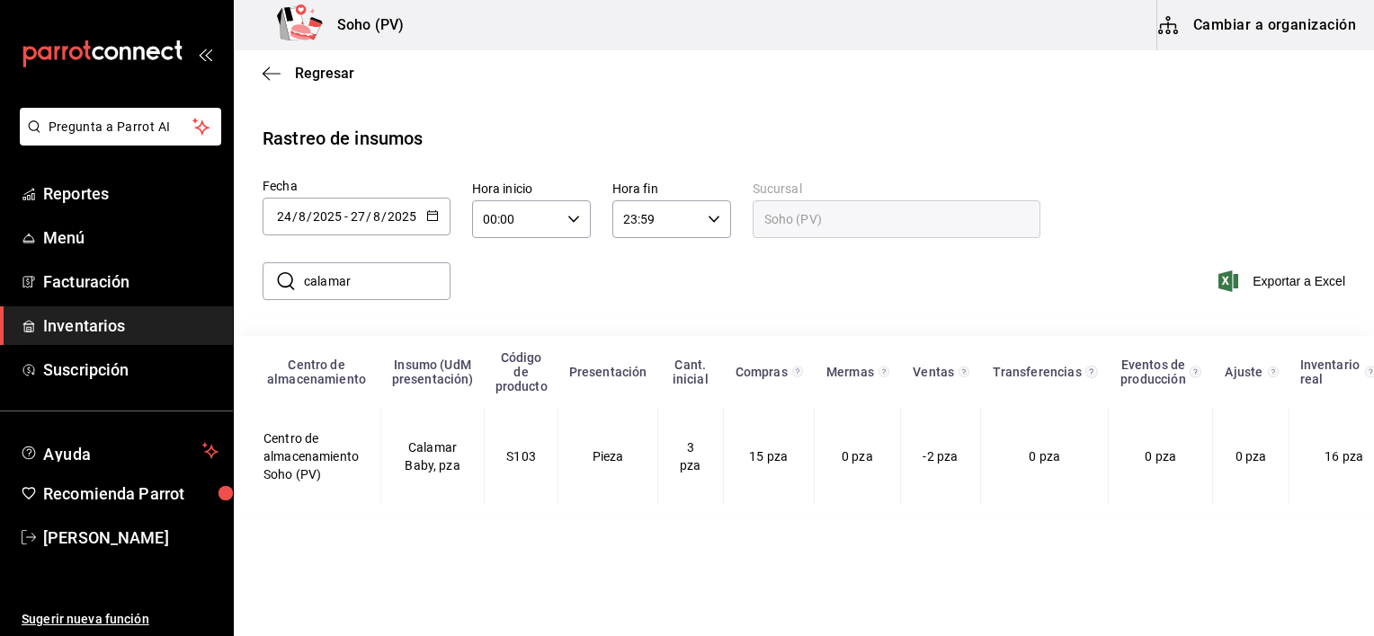
click at [307, 61] on div "Regresar" at bounding box center [804, 73] width 1140 height 46
click at [302, 81] on span "Regresar" at bounding box center [324, 73] width 59 height 17
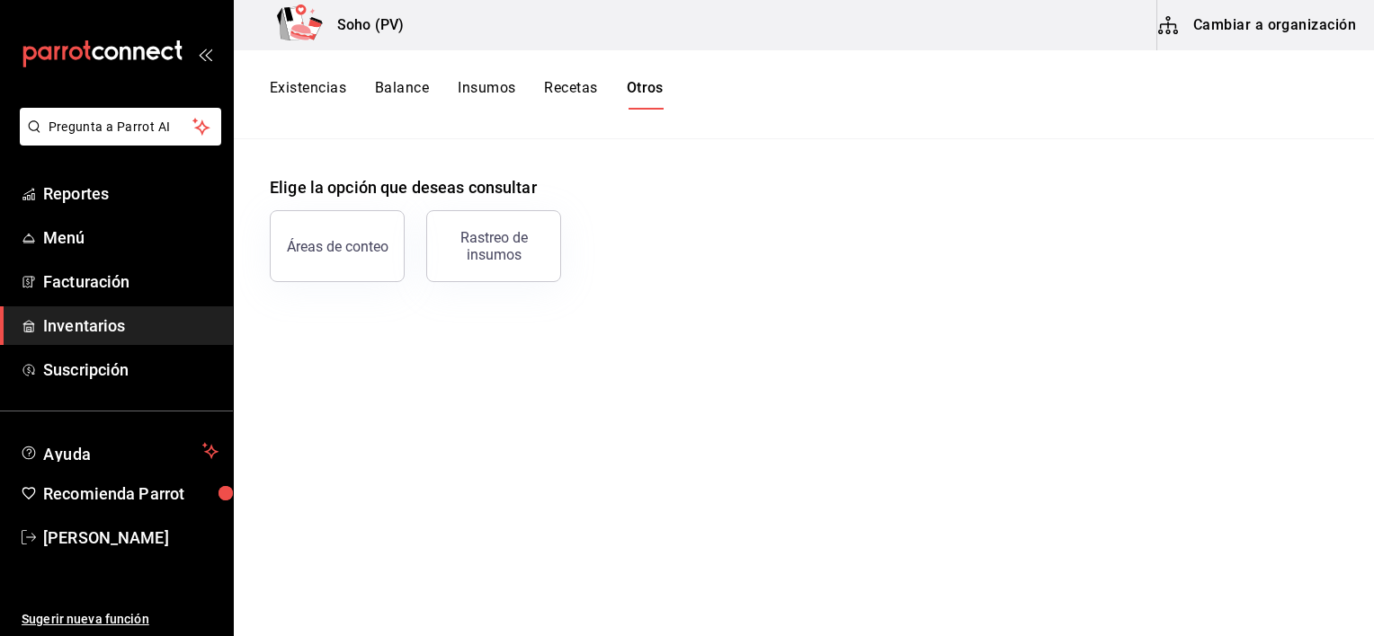
click at [291, 92] on button "Existencias" at bounding box center [308, 94] width 76 height 31
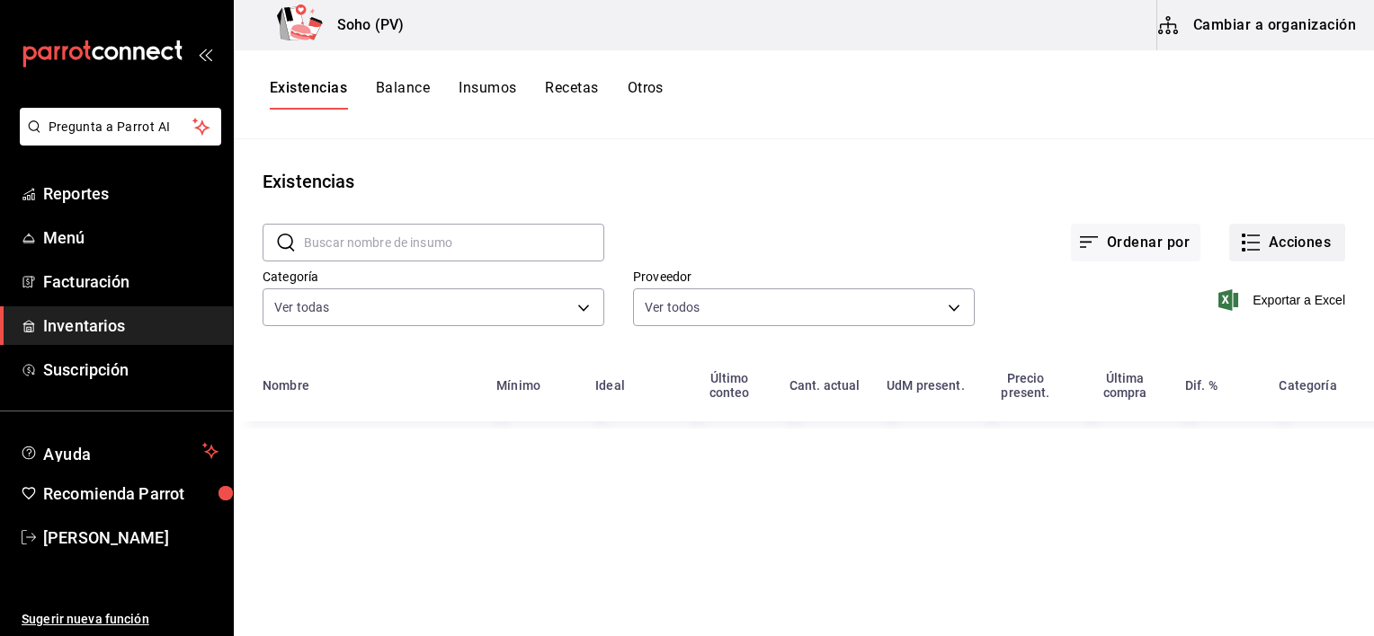
click at [1289, 240] on button "Acciones" at bounding box center [1287, 243] width 116 height 38
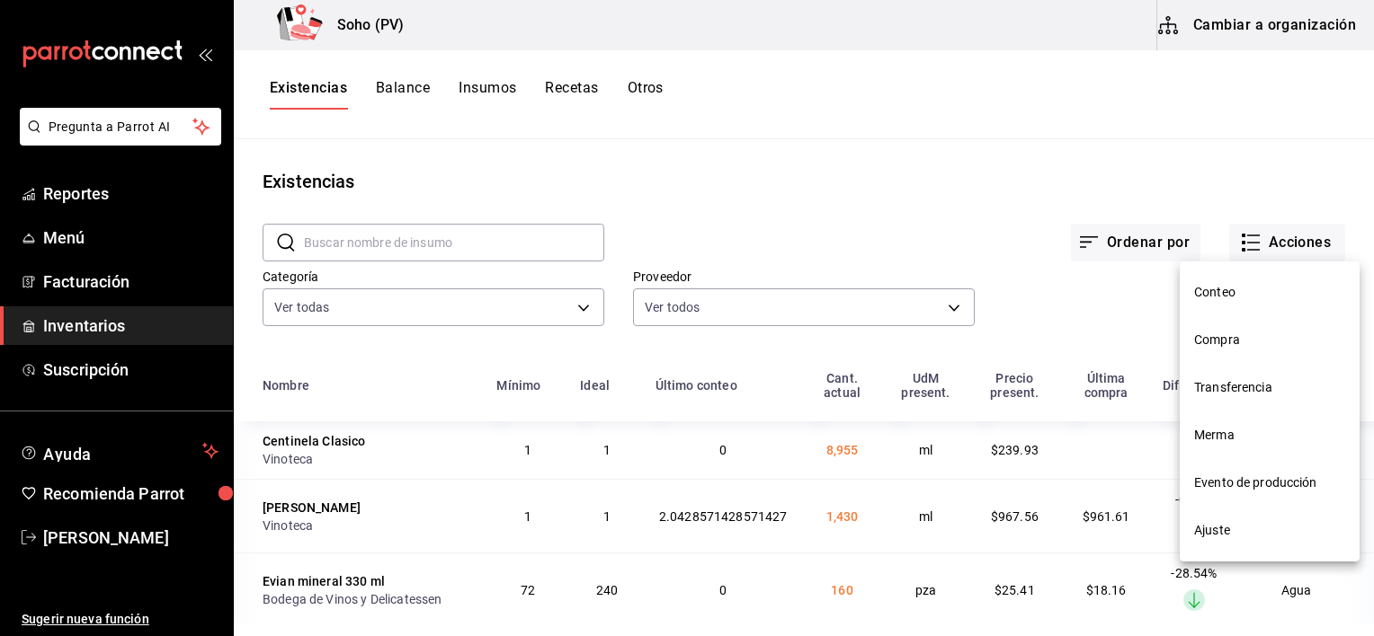
click at [1214, 430] on span "Merma" at bounding box center [1269, 435] width 151 height 19
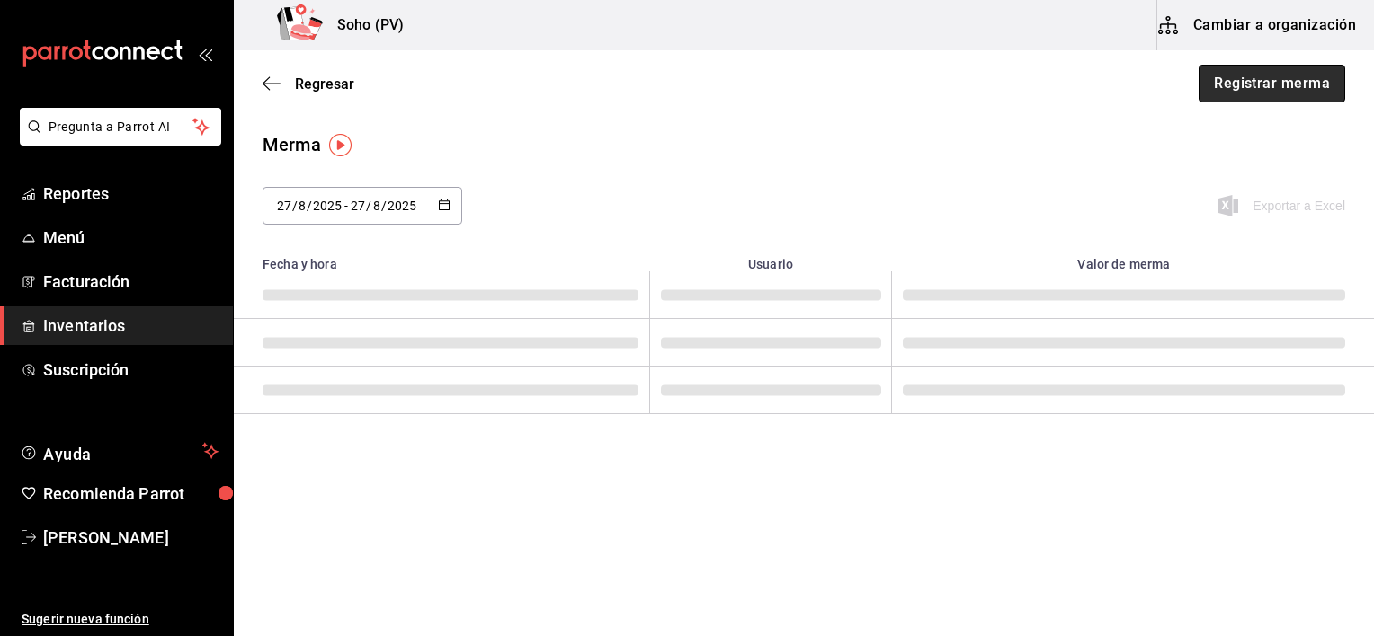
click at [1244, 77] on button "Registrar merma" at bounding box center [1271, 84] width 147 height 38
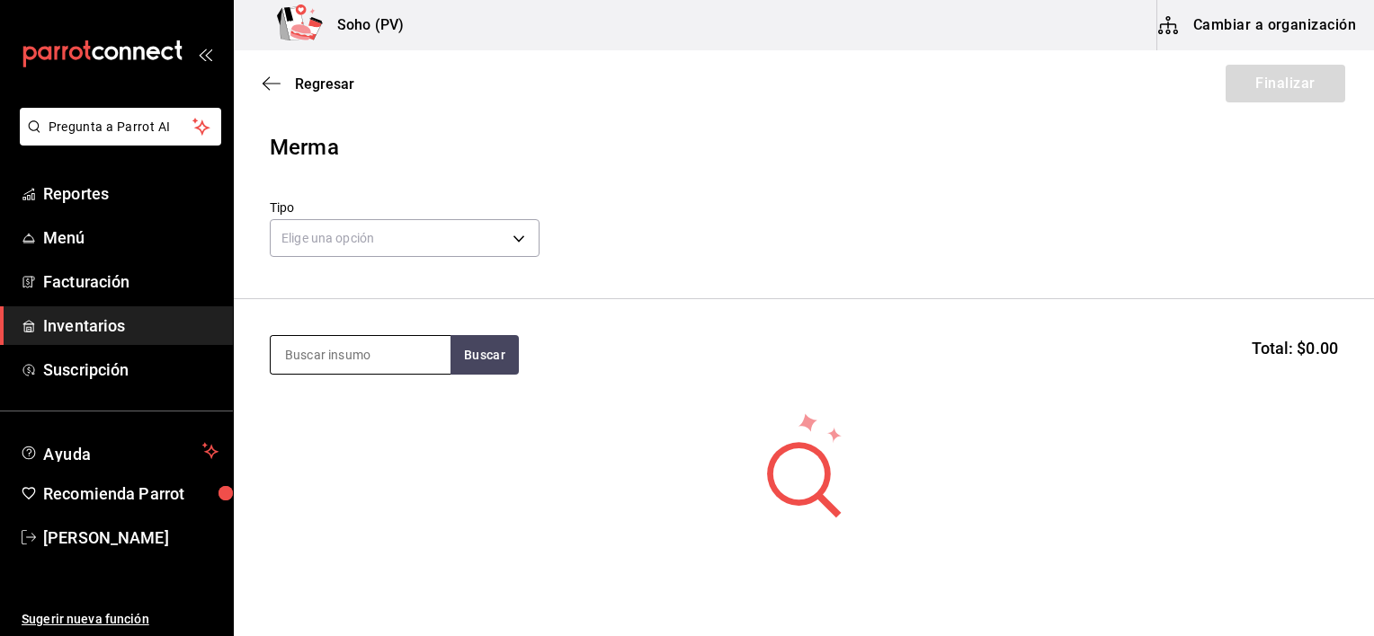
click at [299, 338] on input at bounding box center [361, 355] width 180 height 38
type input "calama"
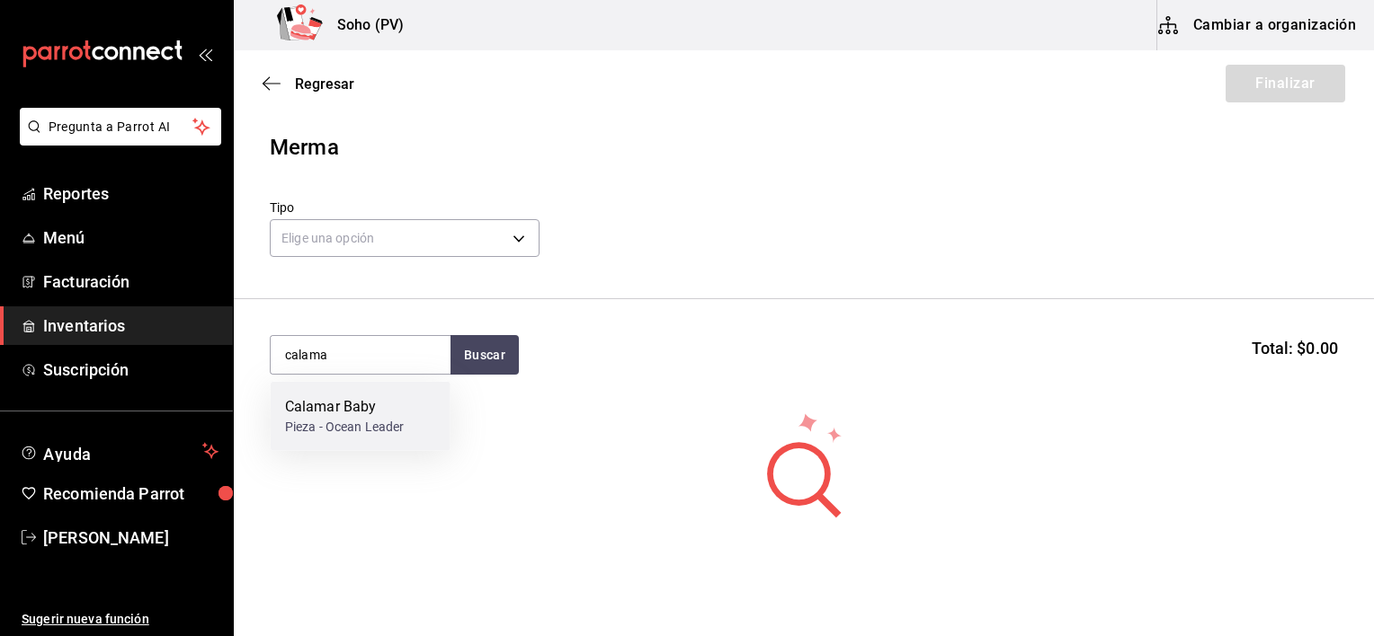
click at [348, 404] on div "Calamar Baby" at bounding box center [345, 407] width 120 height 22
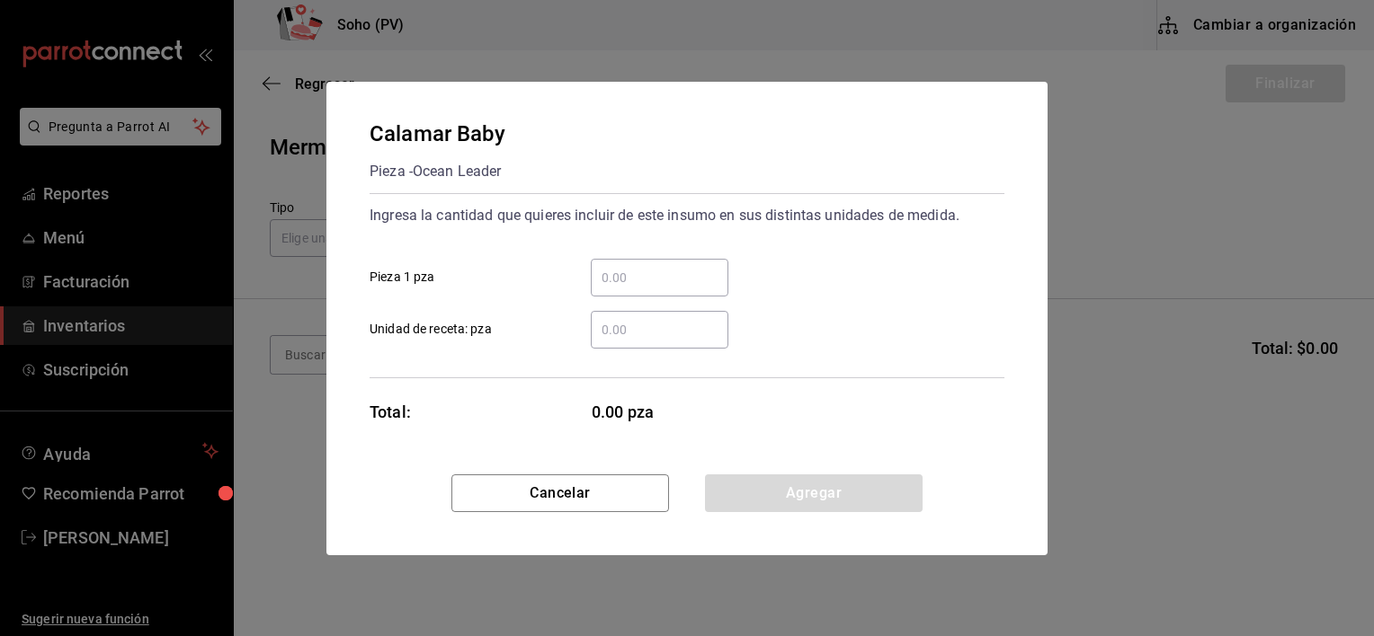
click at [611, 280] on input "​ Pieza 1 pza" at bounding box center [660, 278] width 138 height 22
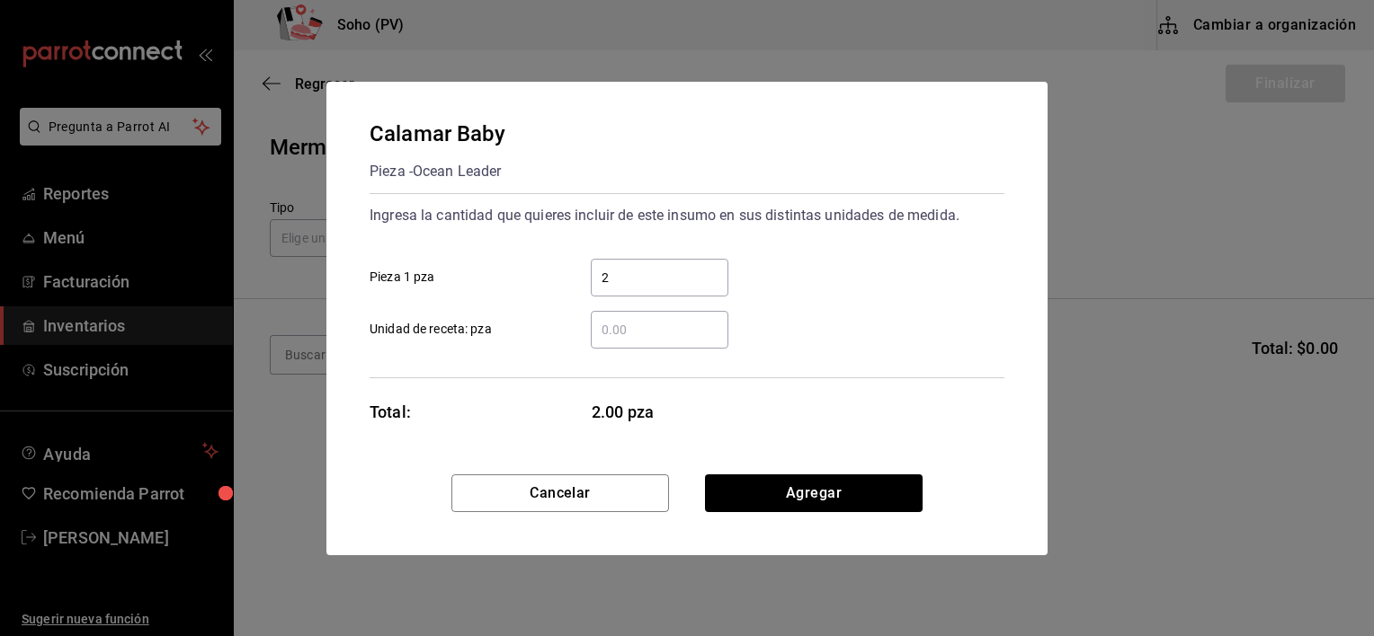
type input "2"
click button "Agregar" at bounding box center [814, 494] width 218 height 38
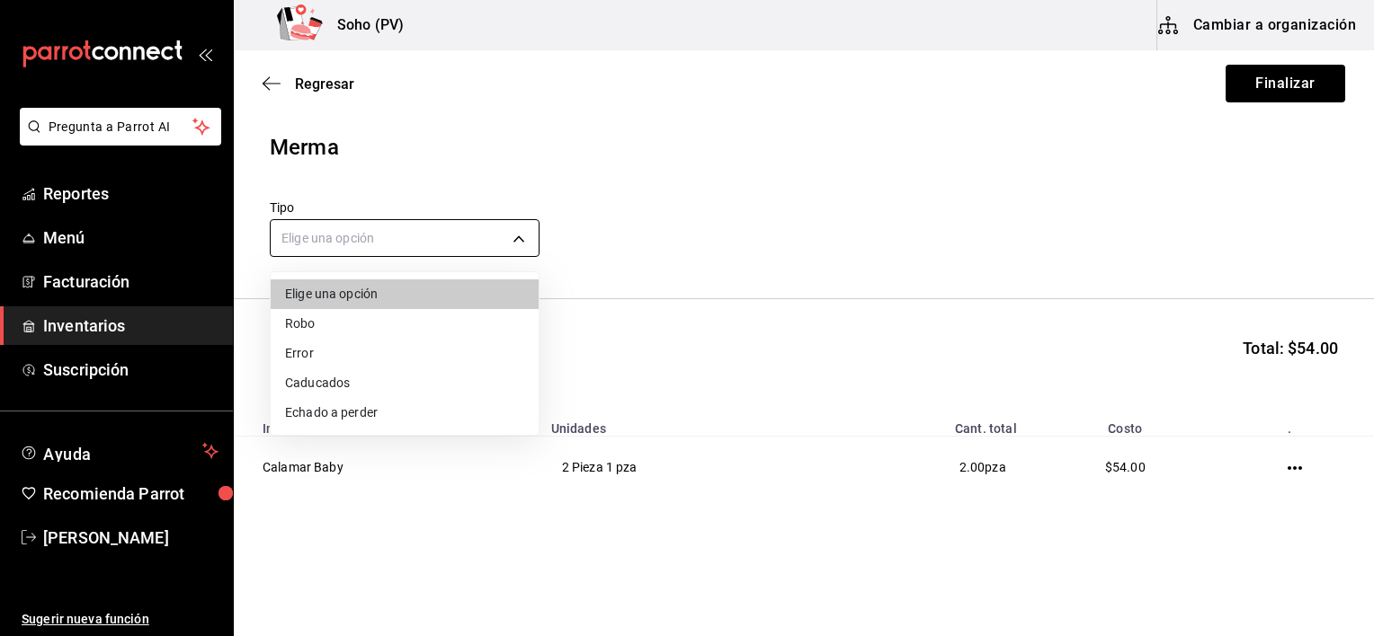
click at [472, 241] on body "Pregunta a Parrot AI Reportes Menú Facturación Inventarios Suscripción Ayuda Re…" at bounding box center [687, 267] width 1374 height 535
click at [331, 346] on li "Error" at bounding box center [405, 354] width 268 height 30
type input "ERROR"
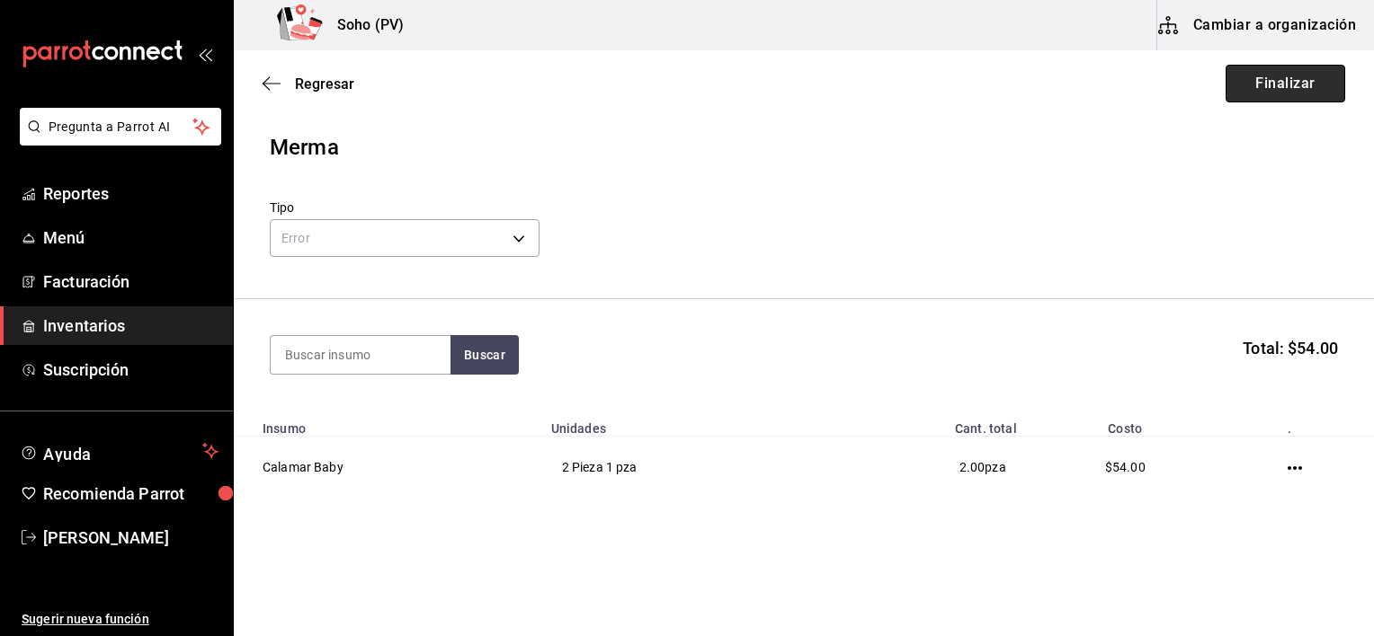
click at [1268, 79] on button "Finalizar" at bounding box center [1285, 84] width 120 height 38
click at [318, 83] on span "Regresar" at bounding box center [324, 84] width 59 height 17
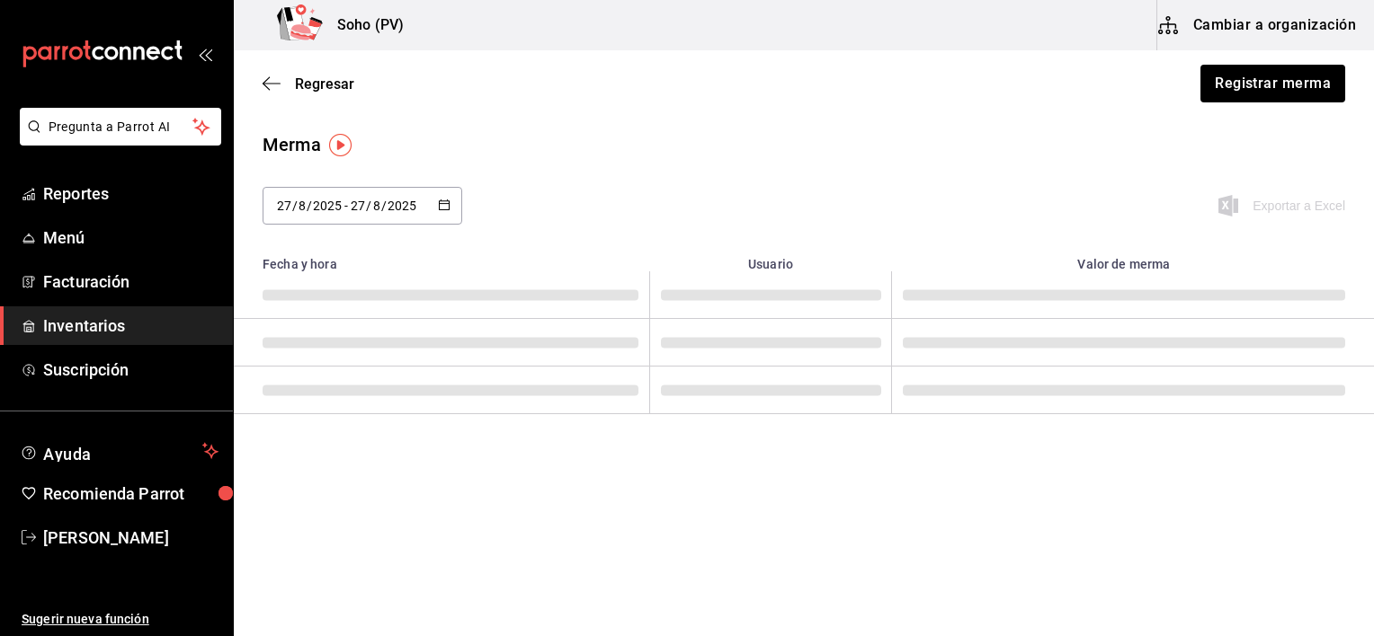
click at [318, 83] on span "Regresar" at bounding box center [324, 84] width 59 height 17
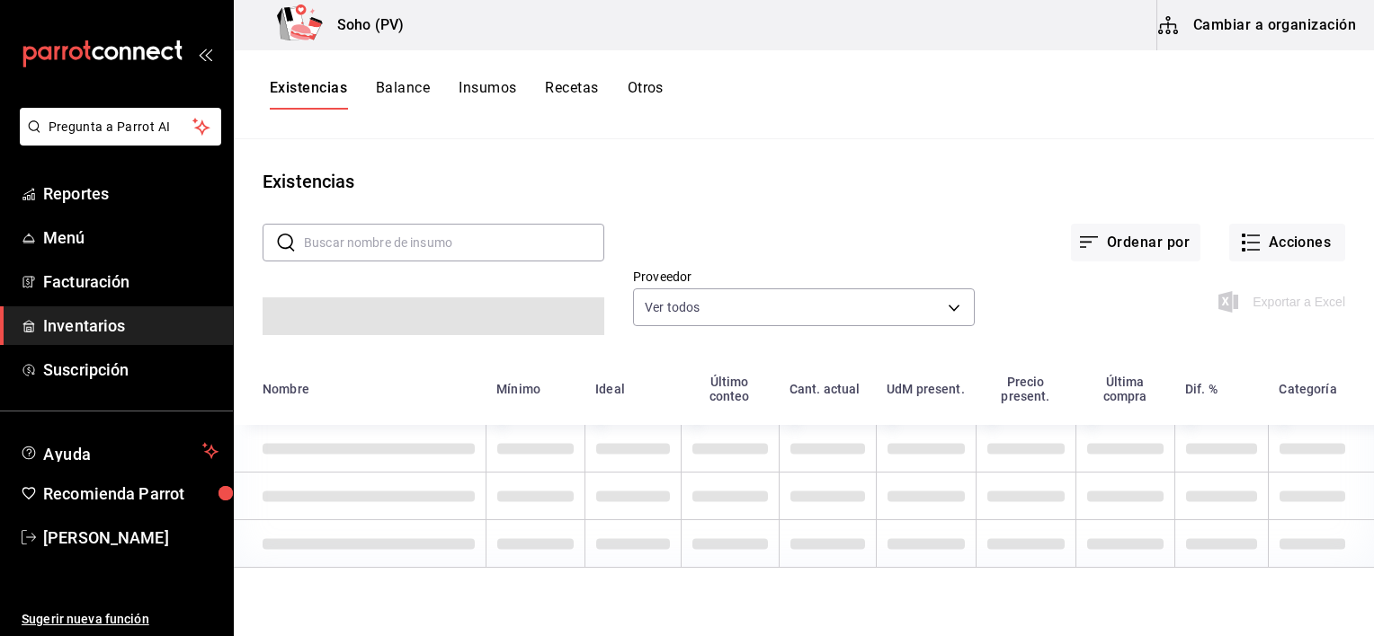
click at [334, 257] on input "text" at bounding box center [454, 243] width 300 height 36
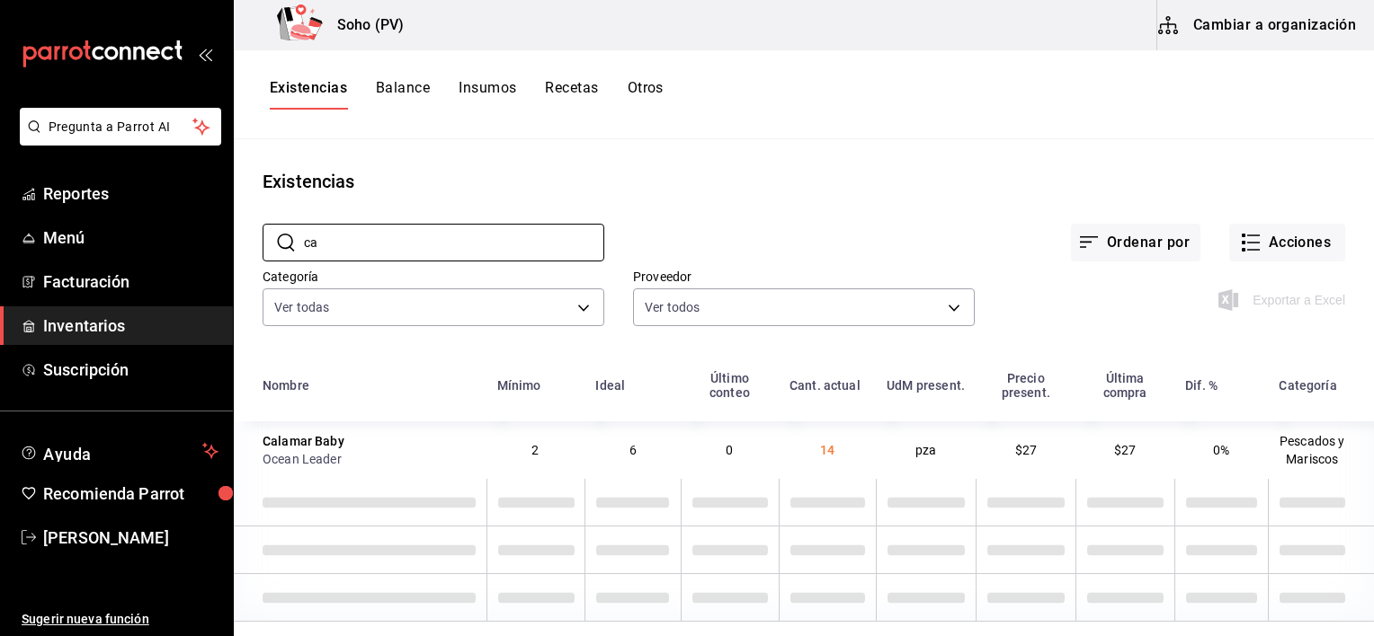
type input "c"
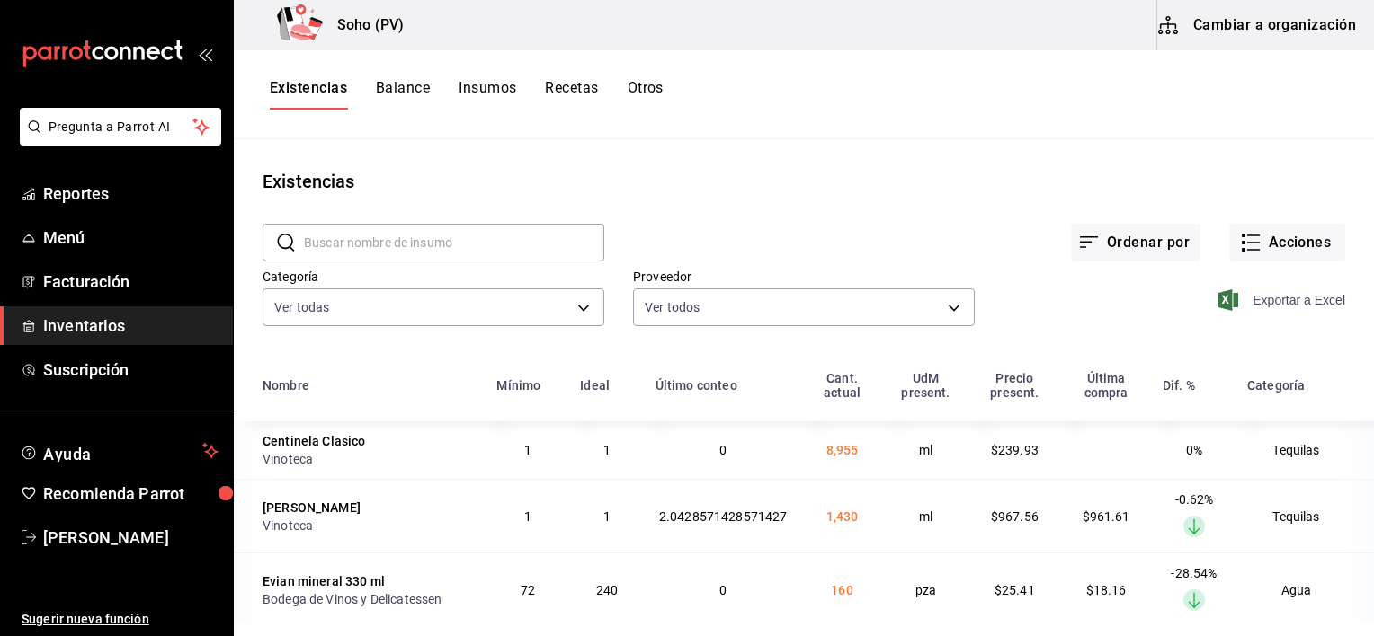
click at [1289, 298] on span "Exportar a Excel" at bounding box center [1283, 300] width 123 height 22
click at [1229, 234] on button "Acciones" at bounding box center [1287, 243] width 116 height 38
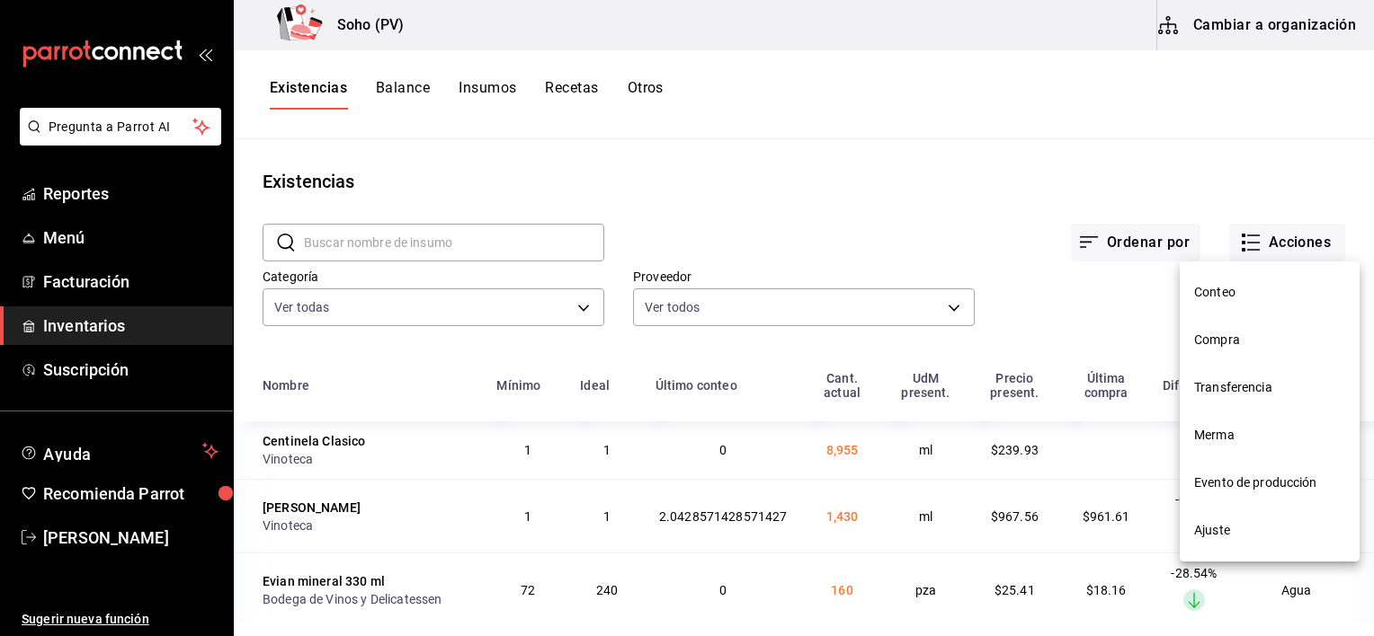
click at [1207, 302] on li "Conteo" at bounding box center [1269, 293] width 180 height 48
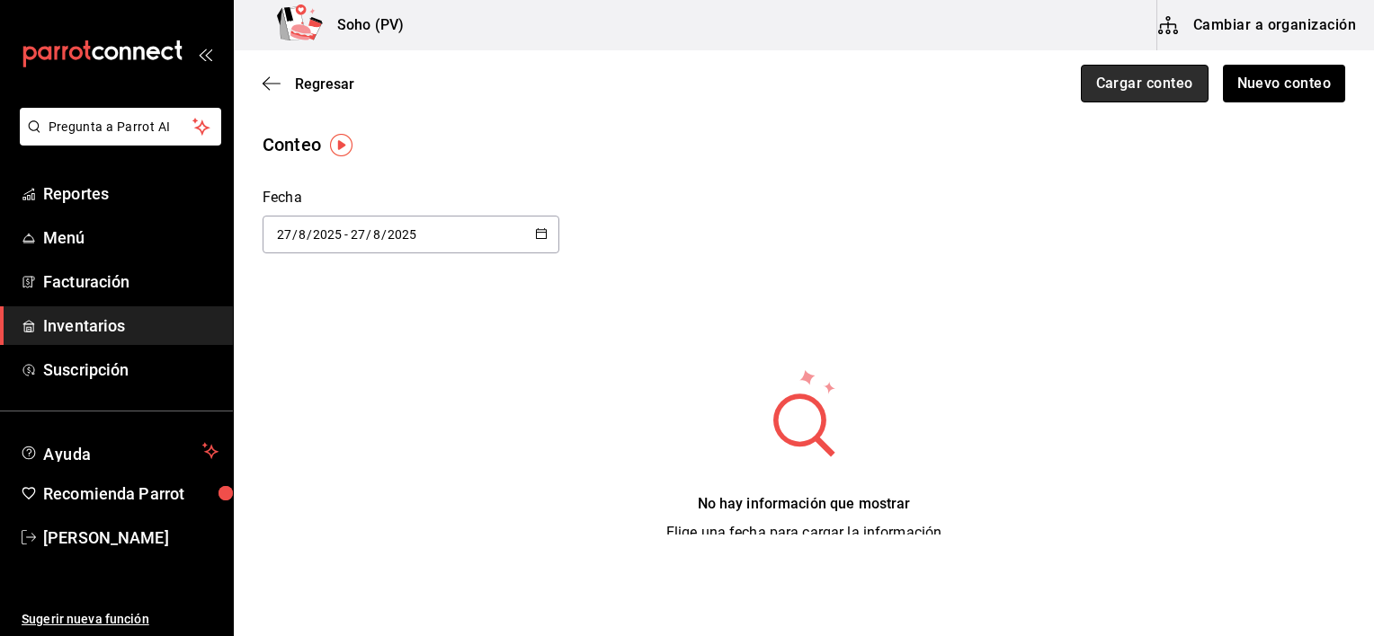
click at [1131, 83] on button "Cargar conteo" at bounding box center [1145, 84] width 128 height 38
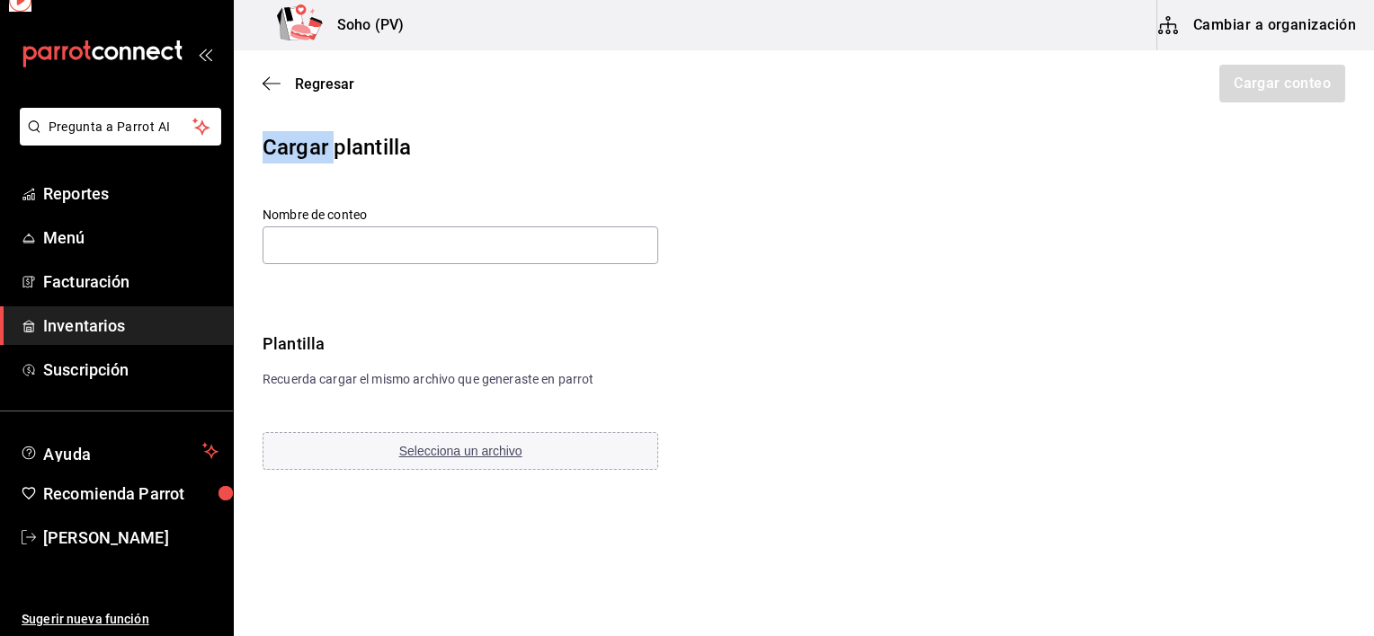
click at [1131, 83] on div "Regresar Cargar conteo" at bounding box center [804, 83] width 1140 height 67
click at [483, 453] on span "Selecciona un archivo" at bounding box center [460, 451] width 123 height 14
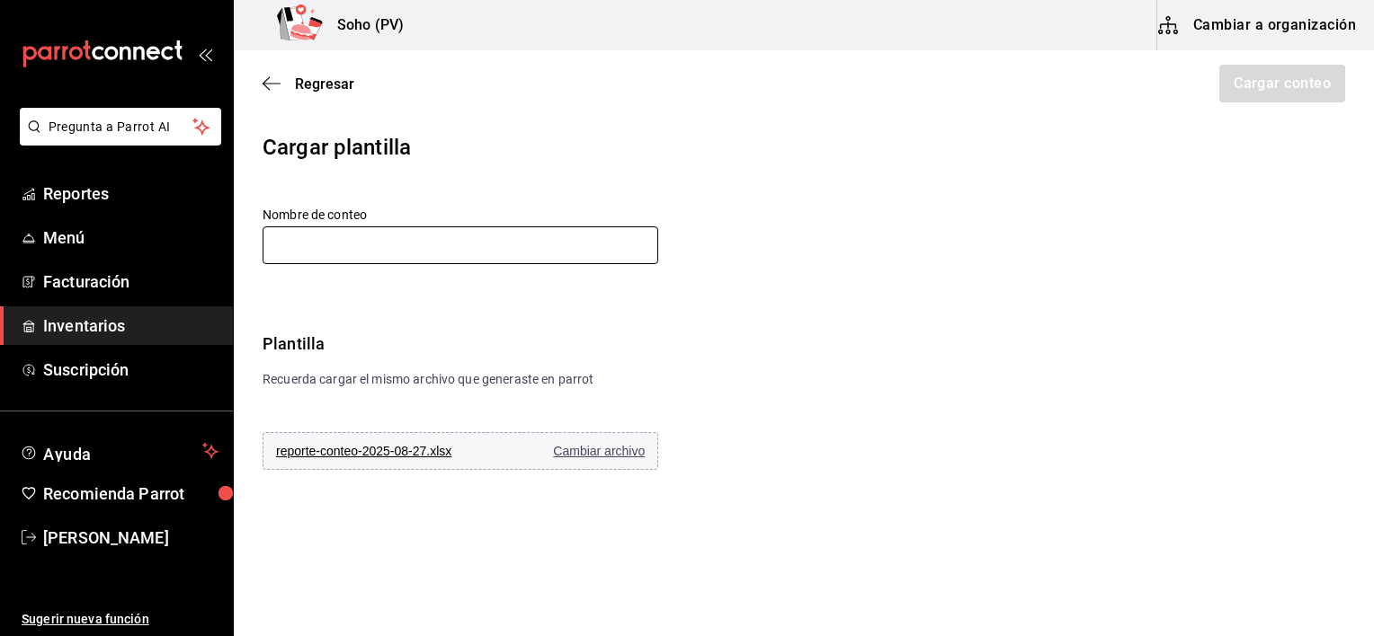
click at [325, 240] on input "text" at bounding box center [460, 246] width 396 height 38
click at [365, 252] on input "Inventario [DATE]" at bounding box center [460, 246] width 396 height 38
type input "Inventario [DATE]"
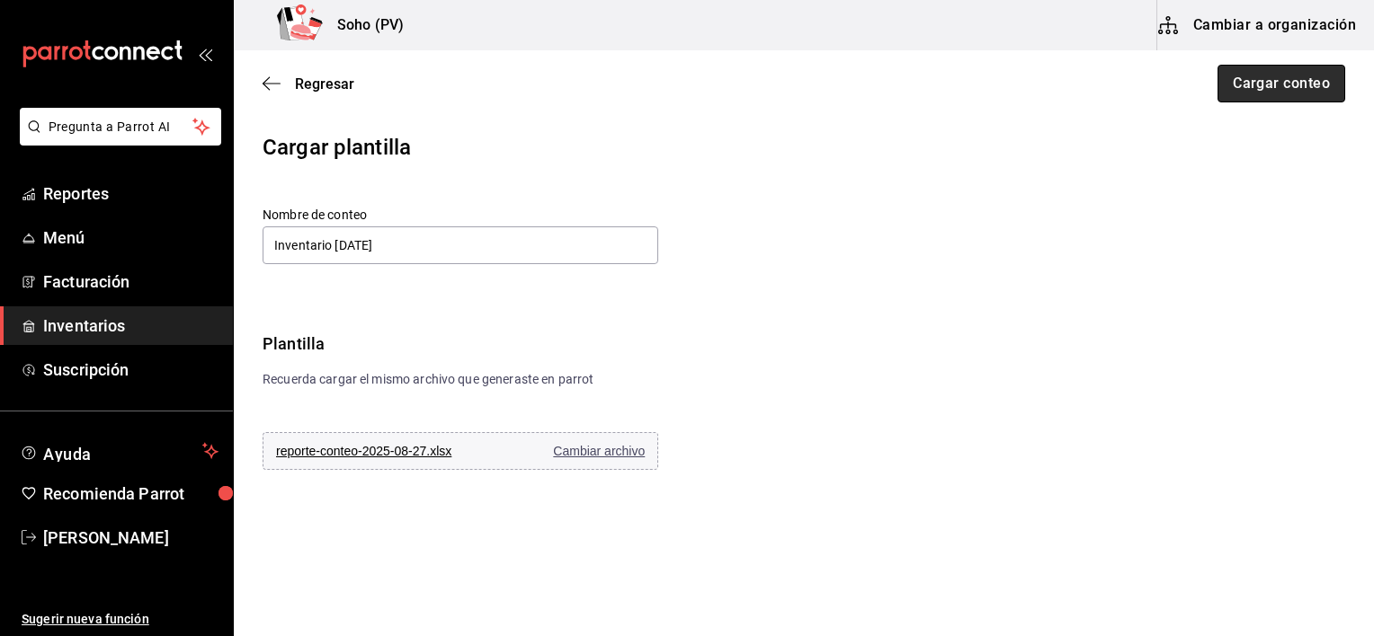
click at [1290, 77] on button "Cargar conteo" at bounding box center [1281, 84] width 128 height 38
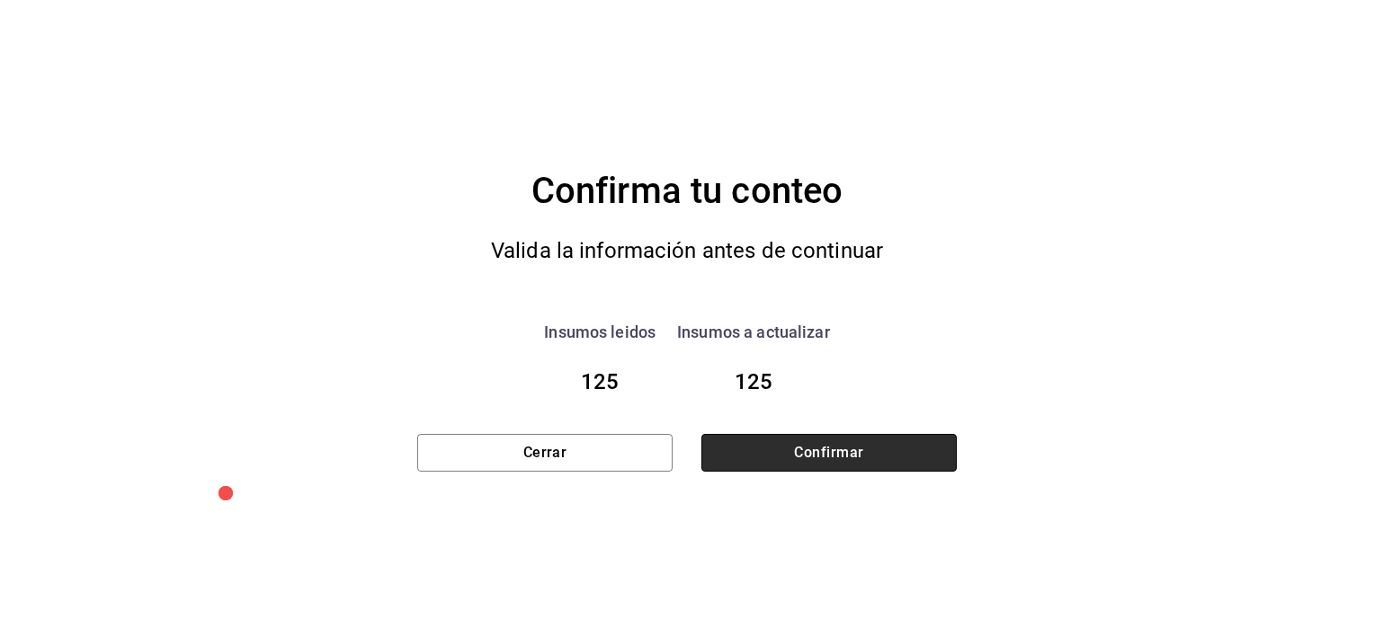
click at [918, 444] on button "Confirmar" at bounding box center [828, 453] width 255 height 38
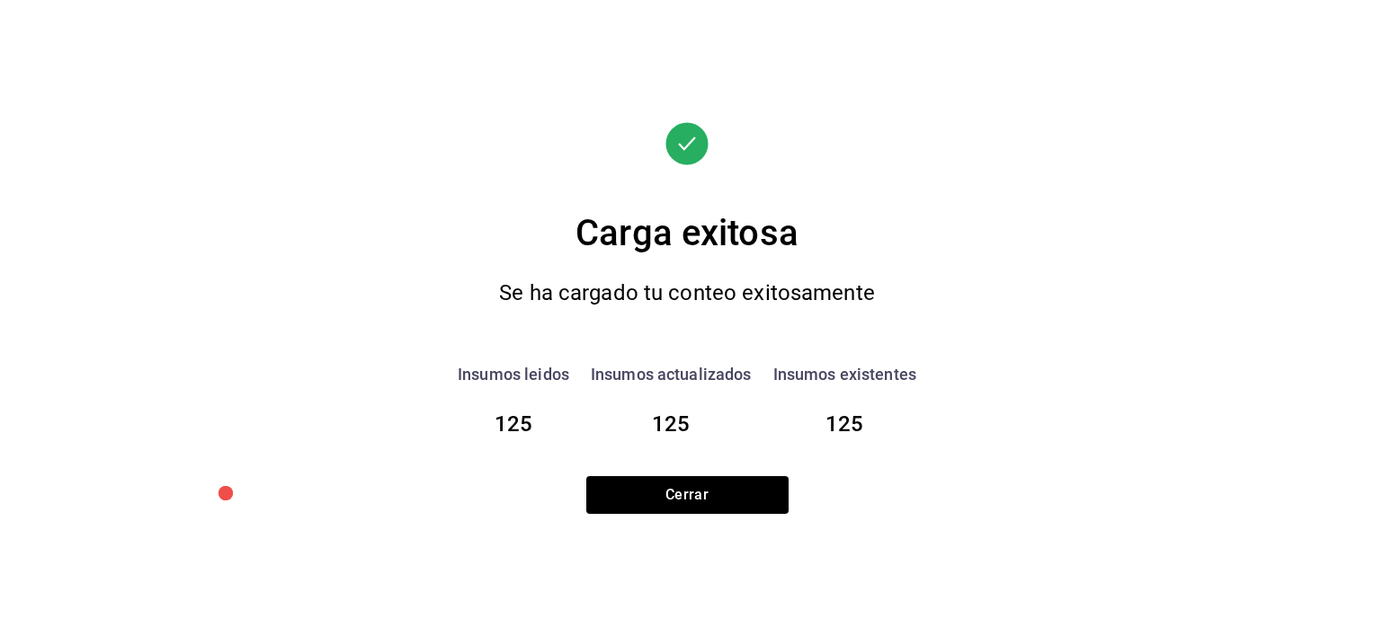
click at [876, 525] on div "Carga exitosa Se ha cargado tu conteo exitosamente Insumos leidos 125 Insumos a…" at bounding box center [686, 318] width 539 height 636
click at [778, 491] on button "Cerrar" at bounding box center [687, 495] width 202 height 38
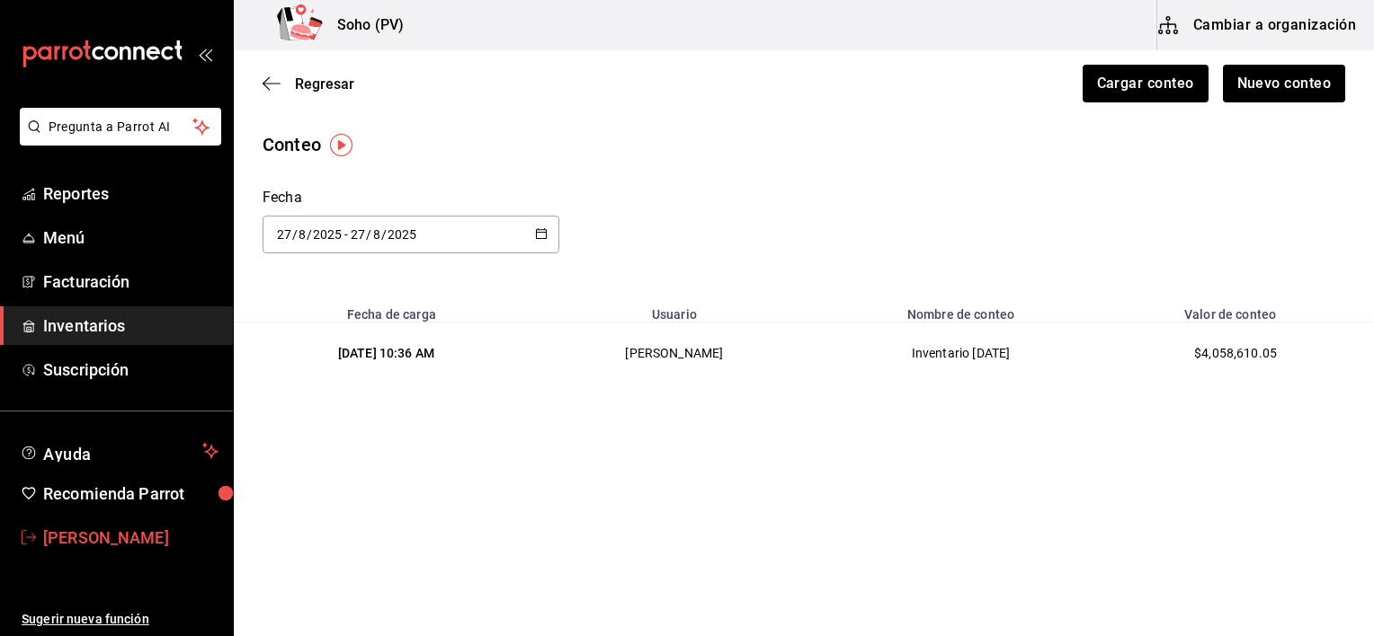
click at [137, 531] on span "[PERSON_NAME]" at bounding box center [130, 538] width 175 height 24
